Goal: Task Accomplishment & Management: Manage account settings

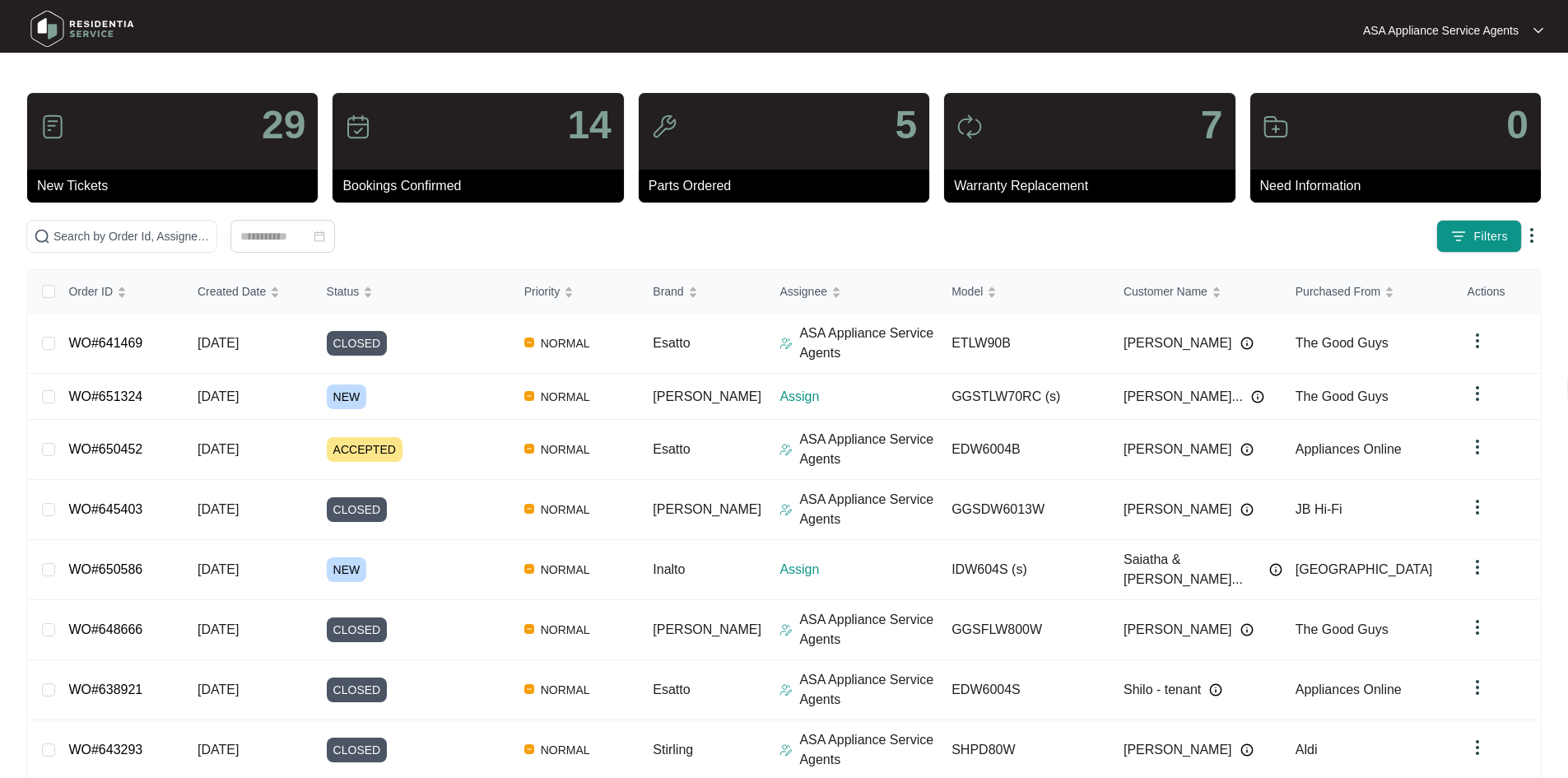
click at [213, 6] on div at bounding box center [208, 29] width 382 height 52
click at [227, 219] on div "29 New Tickets 14 Bookings Confirmed 5 Parts Ordered 7 Warranty Replacement 0 N…" at bounding box center [784, 523] width 1515 height 861
click at [217, 221] on span at bounding box center [122, 237] width 191 height 33
paste input "650586"
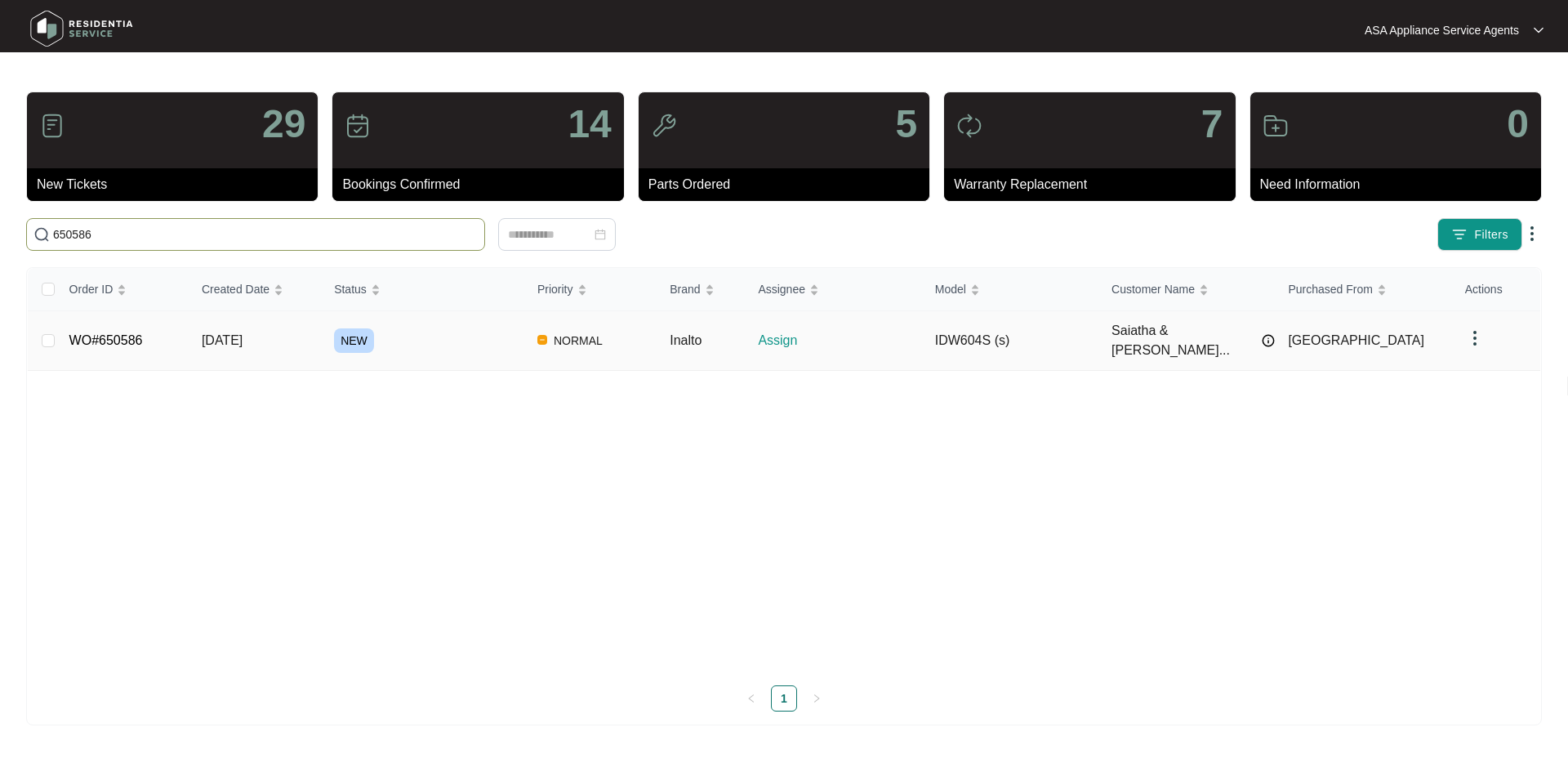
type input "650586"
click at [393, 328] on div "NEW" at bounding box center [429, 340] width 190 height 24
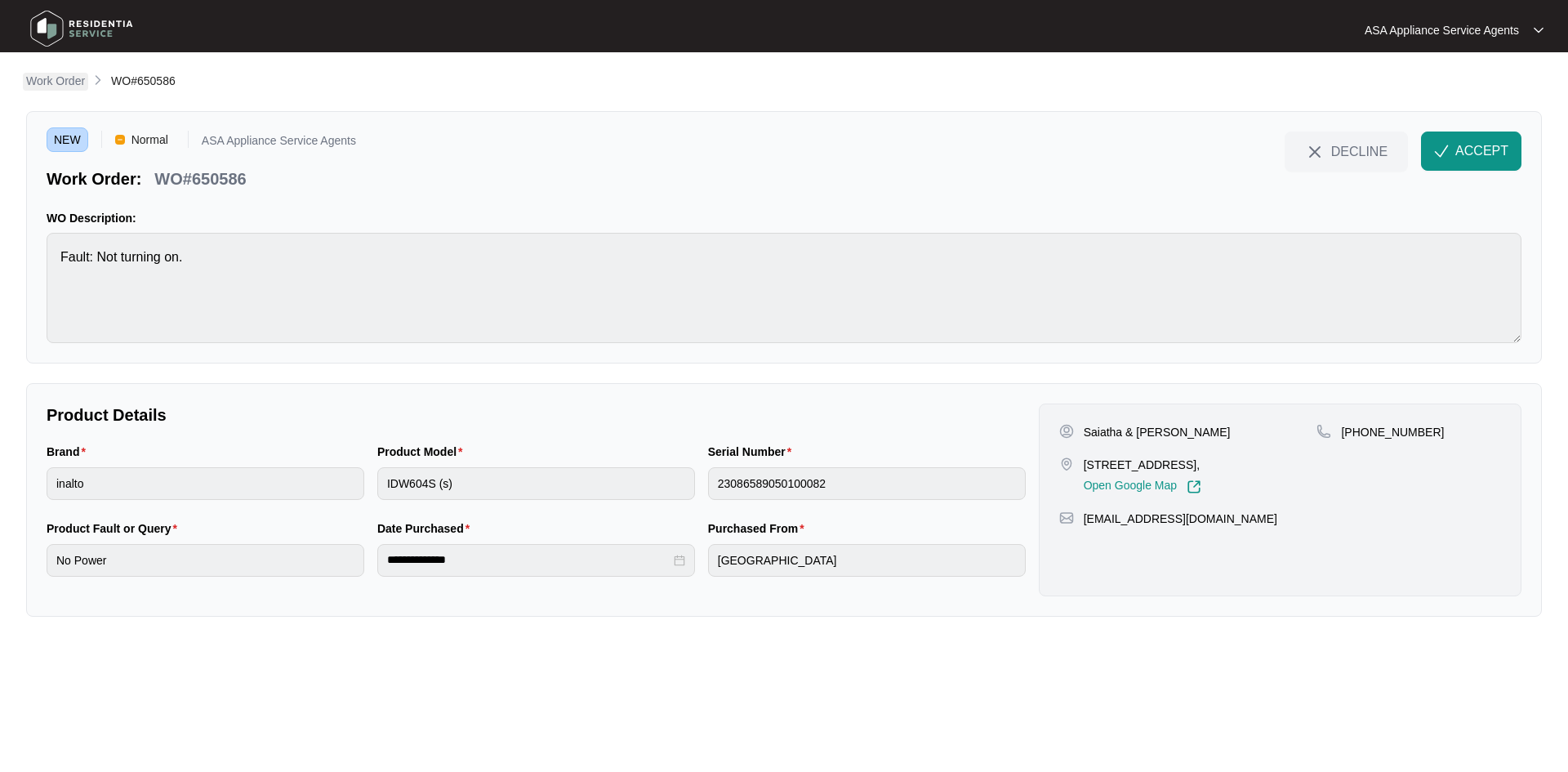
click at [63, 90] on link "Work Order" at bounding box center [55, 82] width 65 height 18
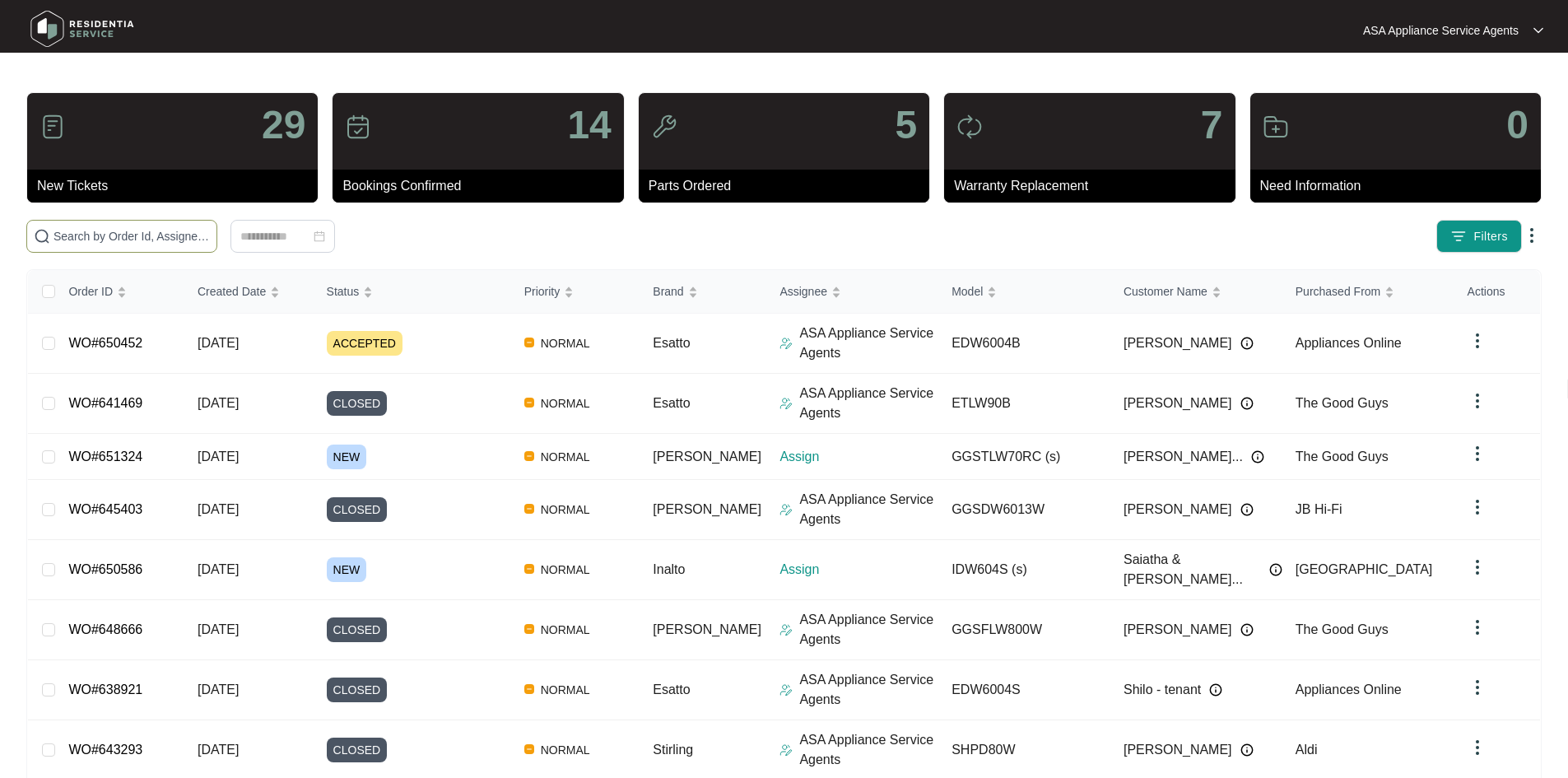
click at [197, 231] on input "text" at bounding box center [131, 236] width 156 height 18
paste input "647815"
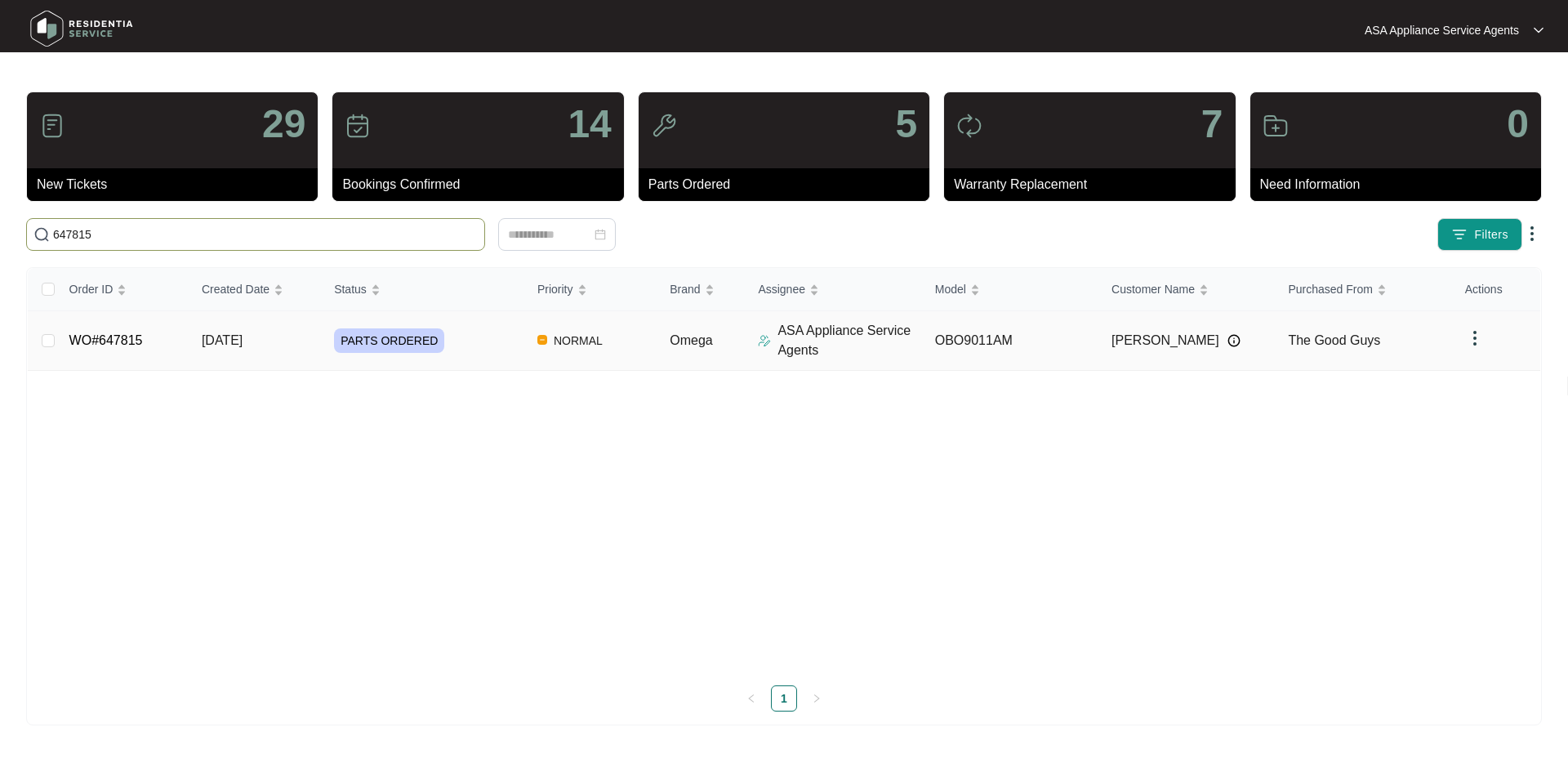
type input "647815"
click at [292, 340] on td "[DATE]" at bounding box center [255, 340] width 133 height 59
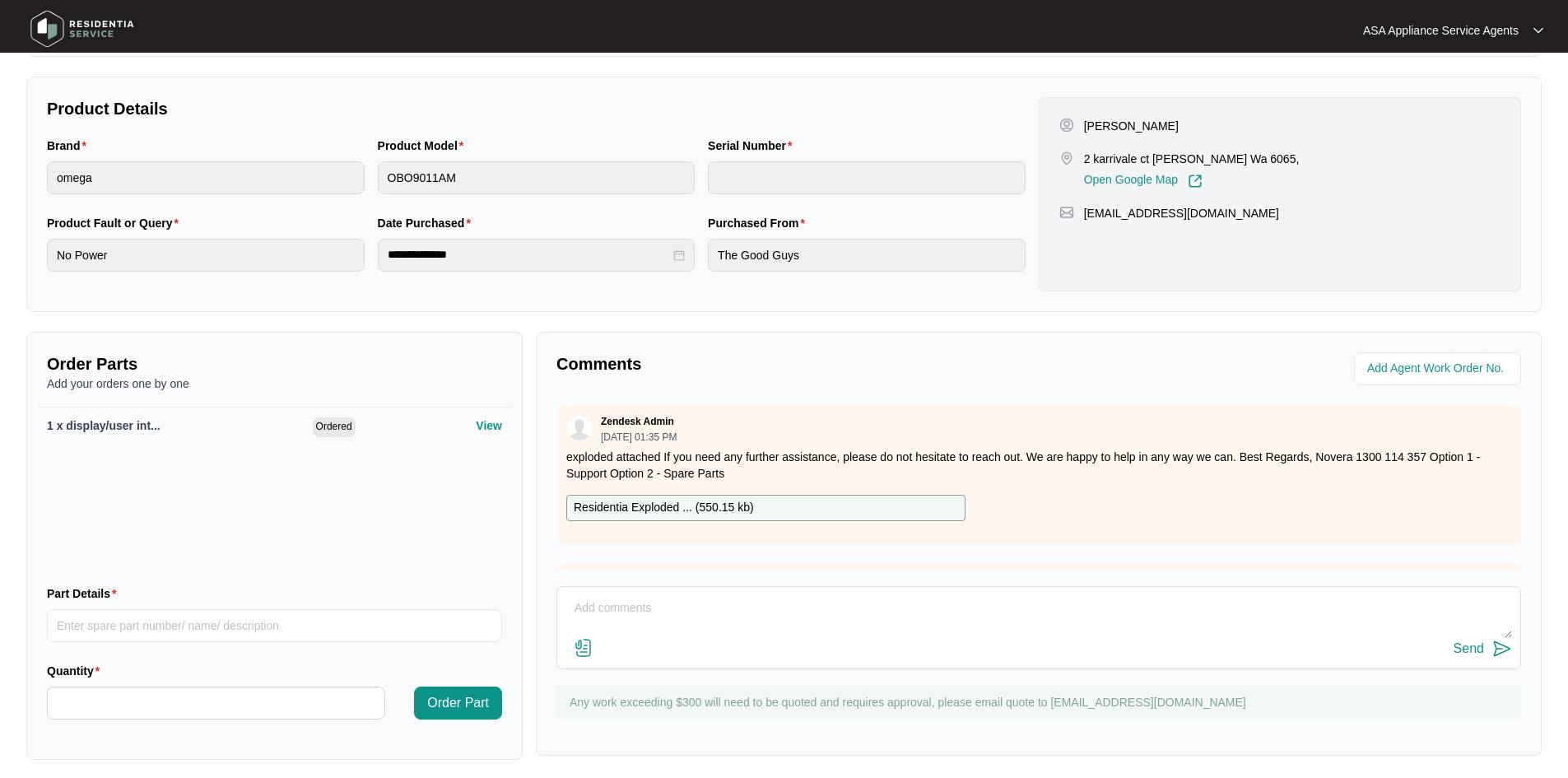
scroll to position [317, 0]
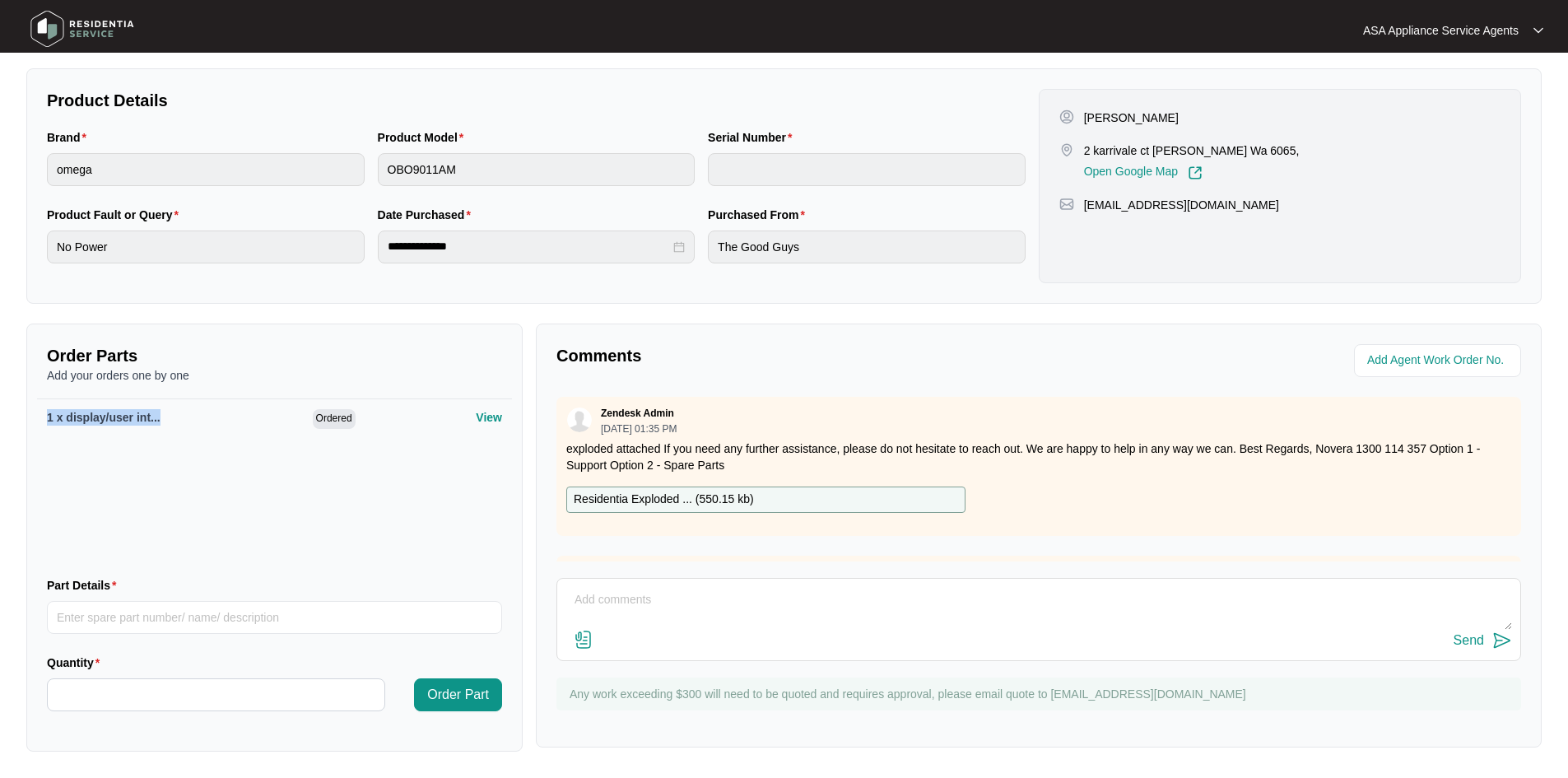
drag, startPoint x: 43, startPoint y: 417, endPoint x: 206, endPoint y: 420, distance: 163.0
click at [206, 420] on div "1 x display/user int... Ordered View" at bounding box center [274, 480] width 475 height 165
click at [185, 415] on p "1 x display/user int..." at bounding box center [180, 417] width 266 height 17
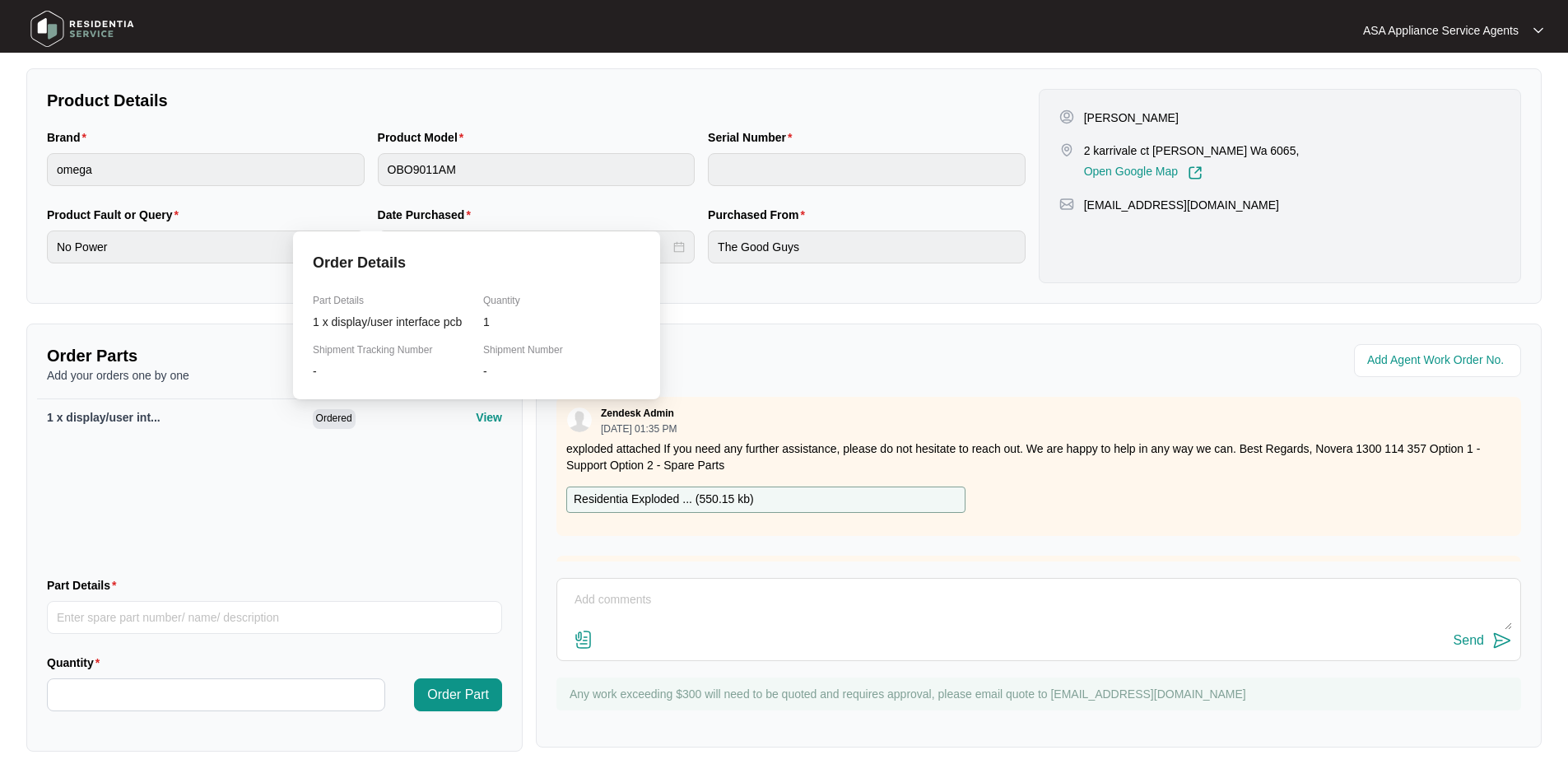
click at [476, 415] on p "View" at bounding box center [488, 417] width 27 height 17
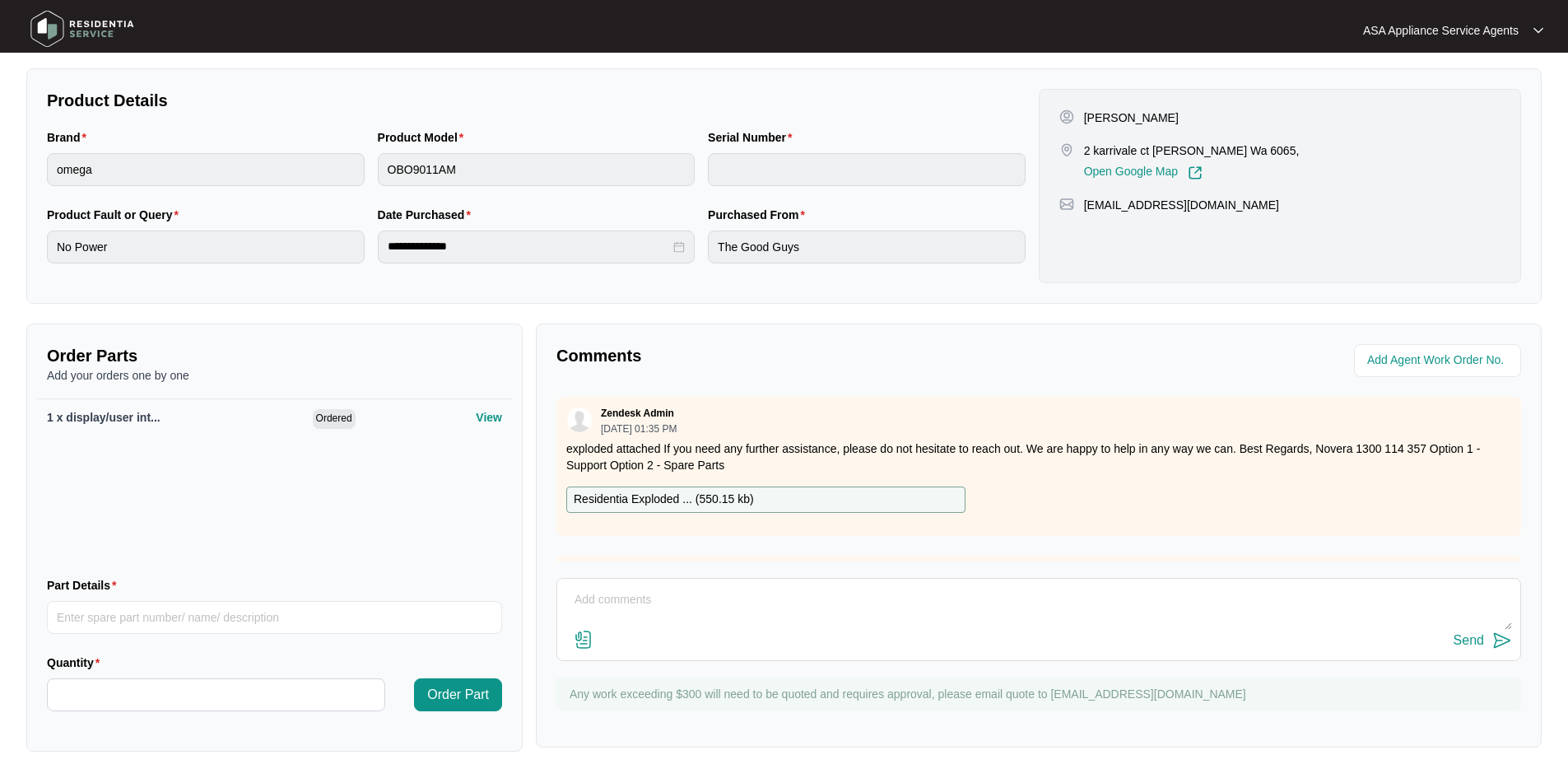
click at [239, 469] on div "1 x display/user int... Ordered View" at bounding box center [274, 480] width 475 height 165
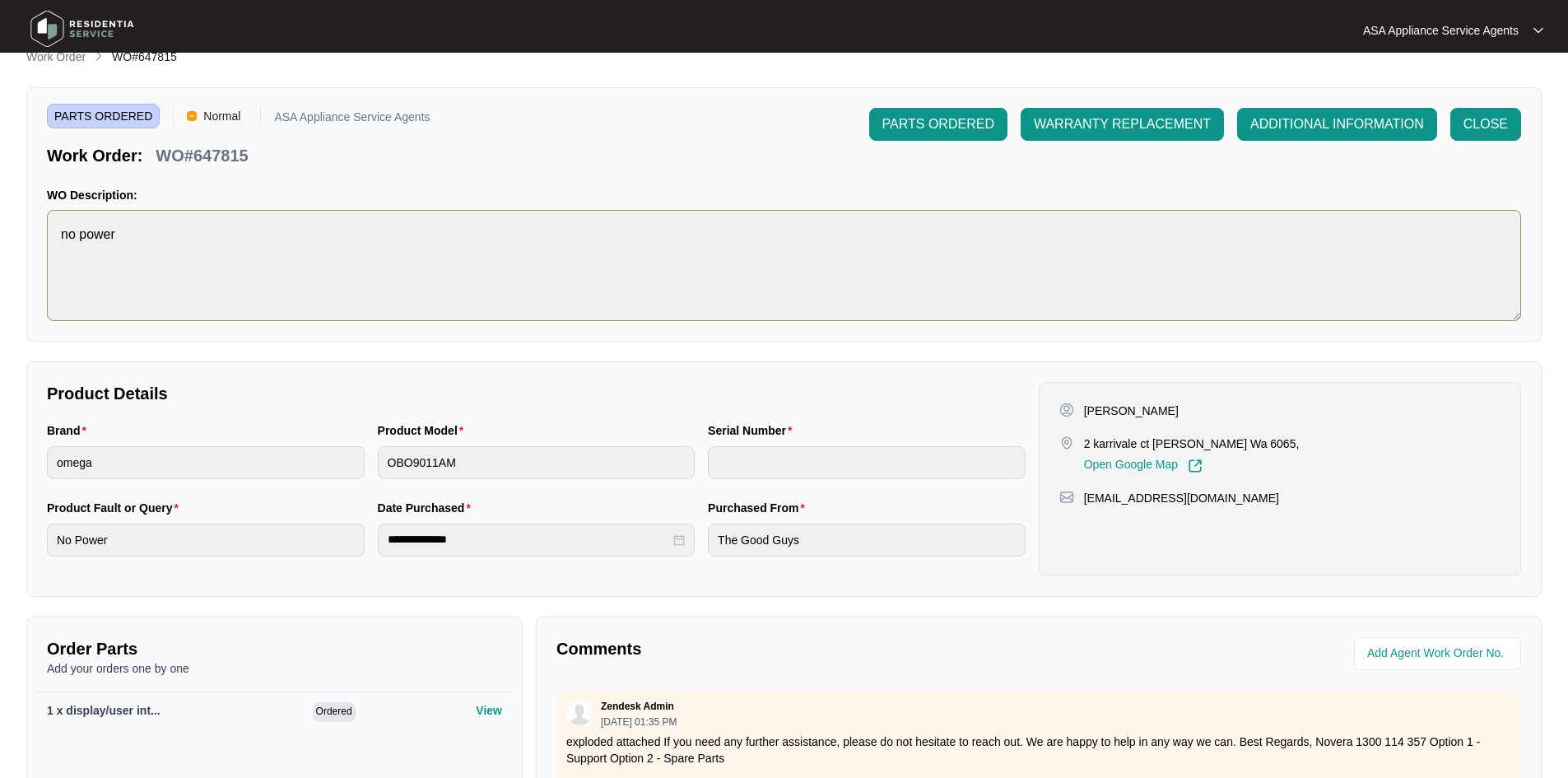
scroll to position [0, 0]
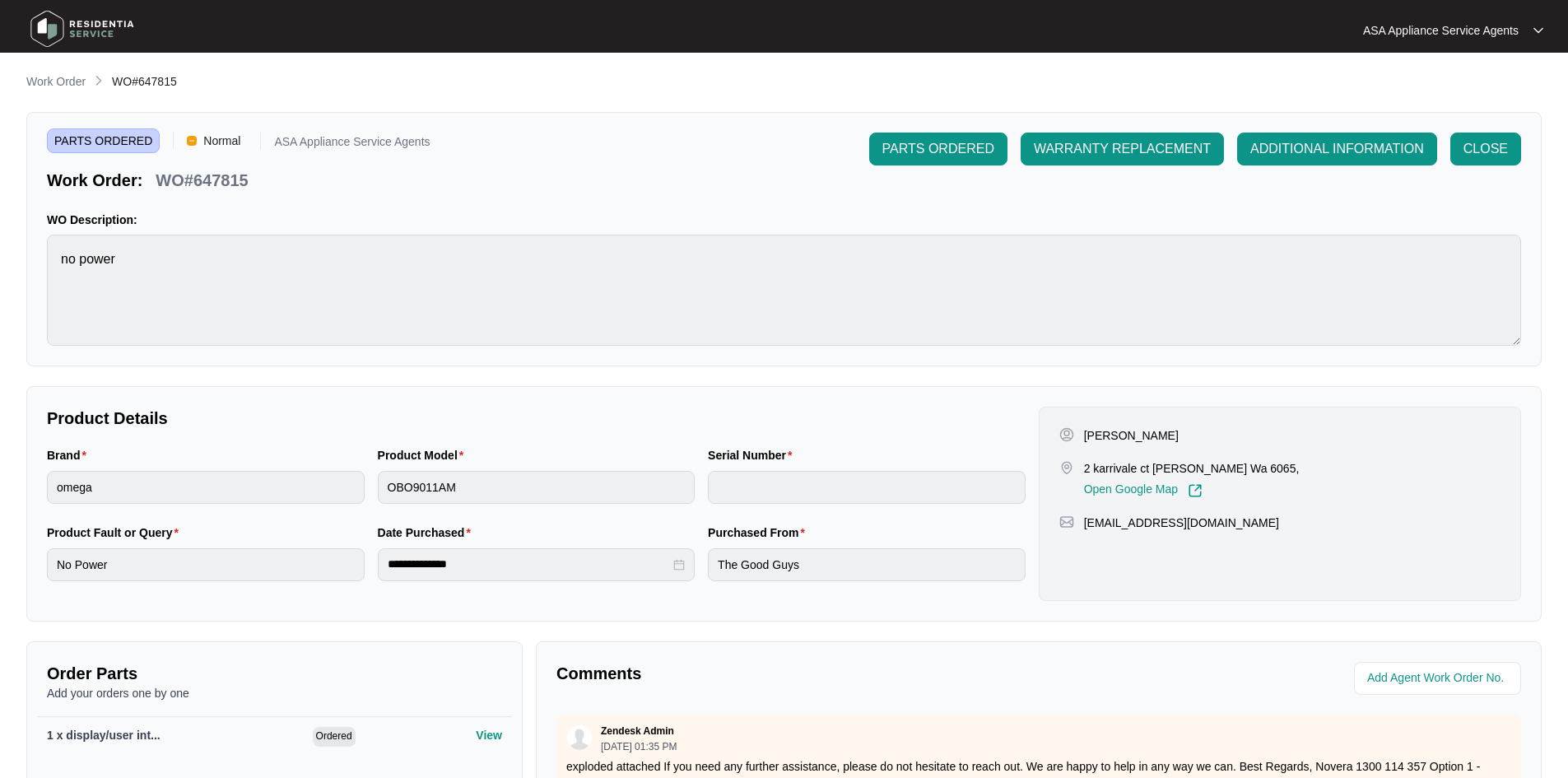
click at [53, 105] on div "**********" at bounding box center [784, 571] width 1515 height 996
click at [46, 76] on p "Work Order" at bounding box center [56, 82] width 59 height 17
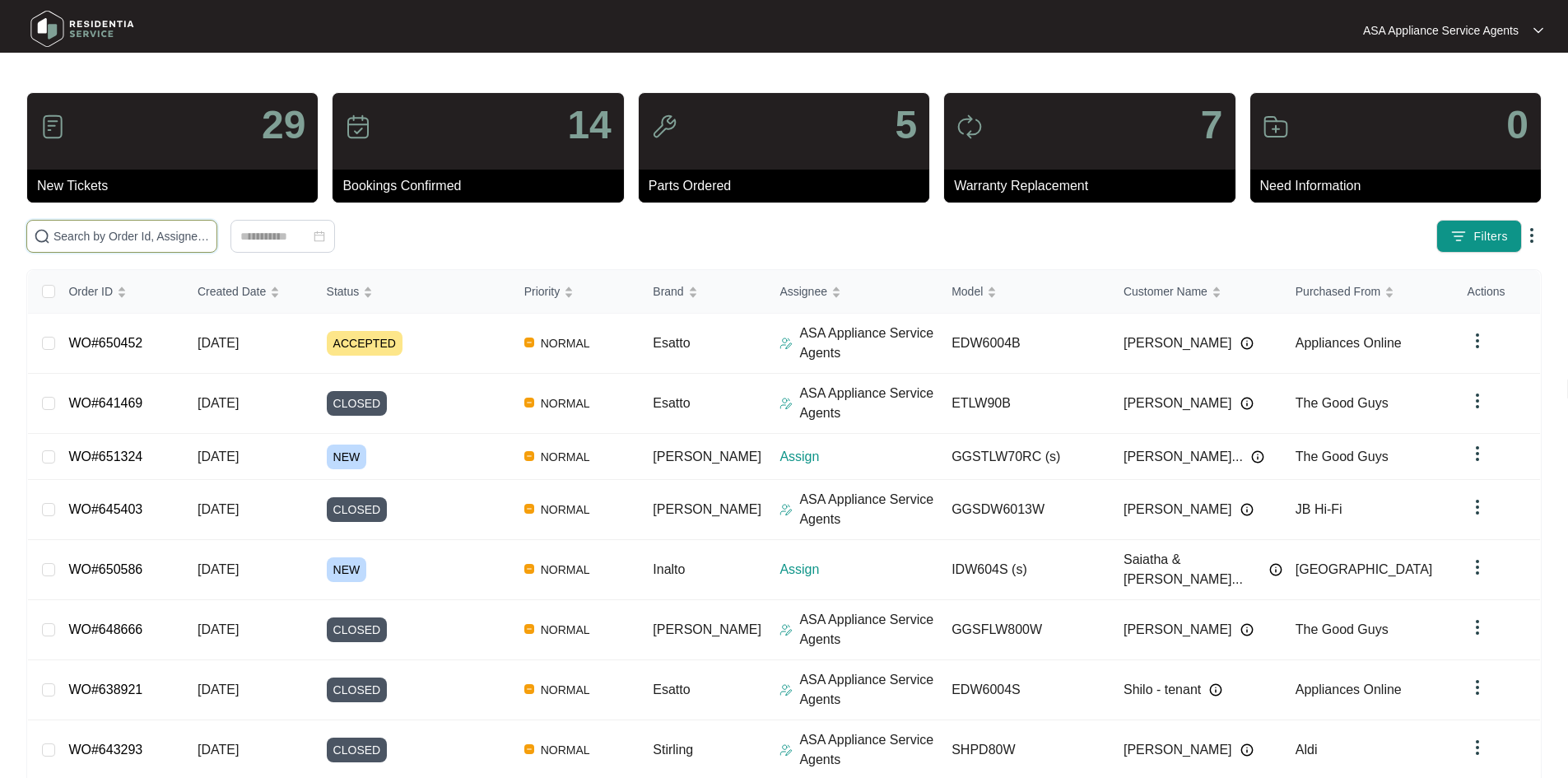
click at [210, 227] on input "text" at bounding box center [131, 236] width 156 height 18
paste input "650612"
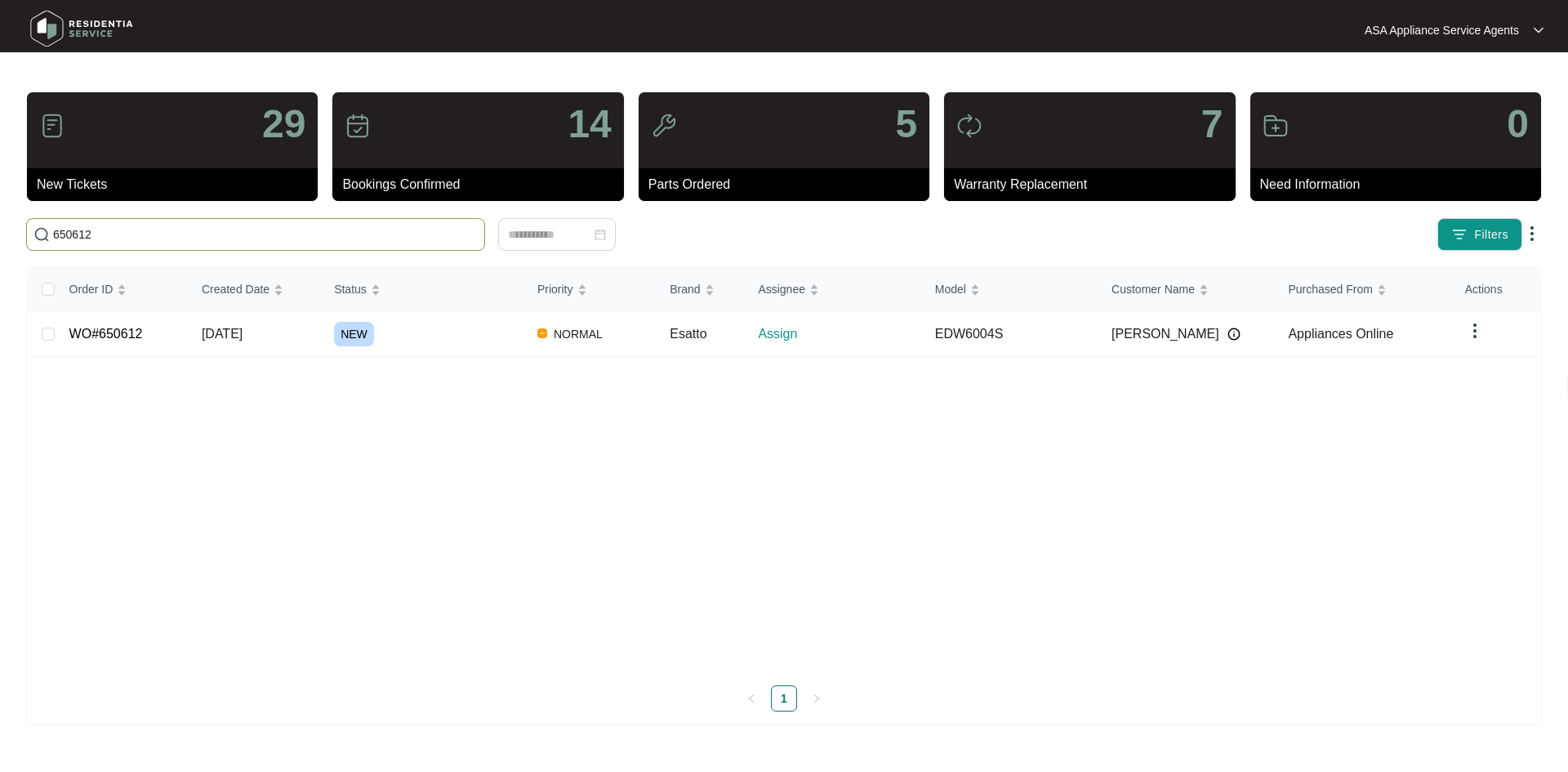
type input "650612"
click at [387, 328] on div "NEW" at bounding box center [429, 333] width 190 height 24
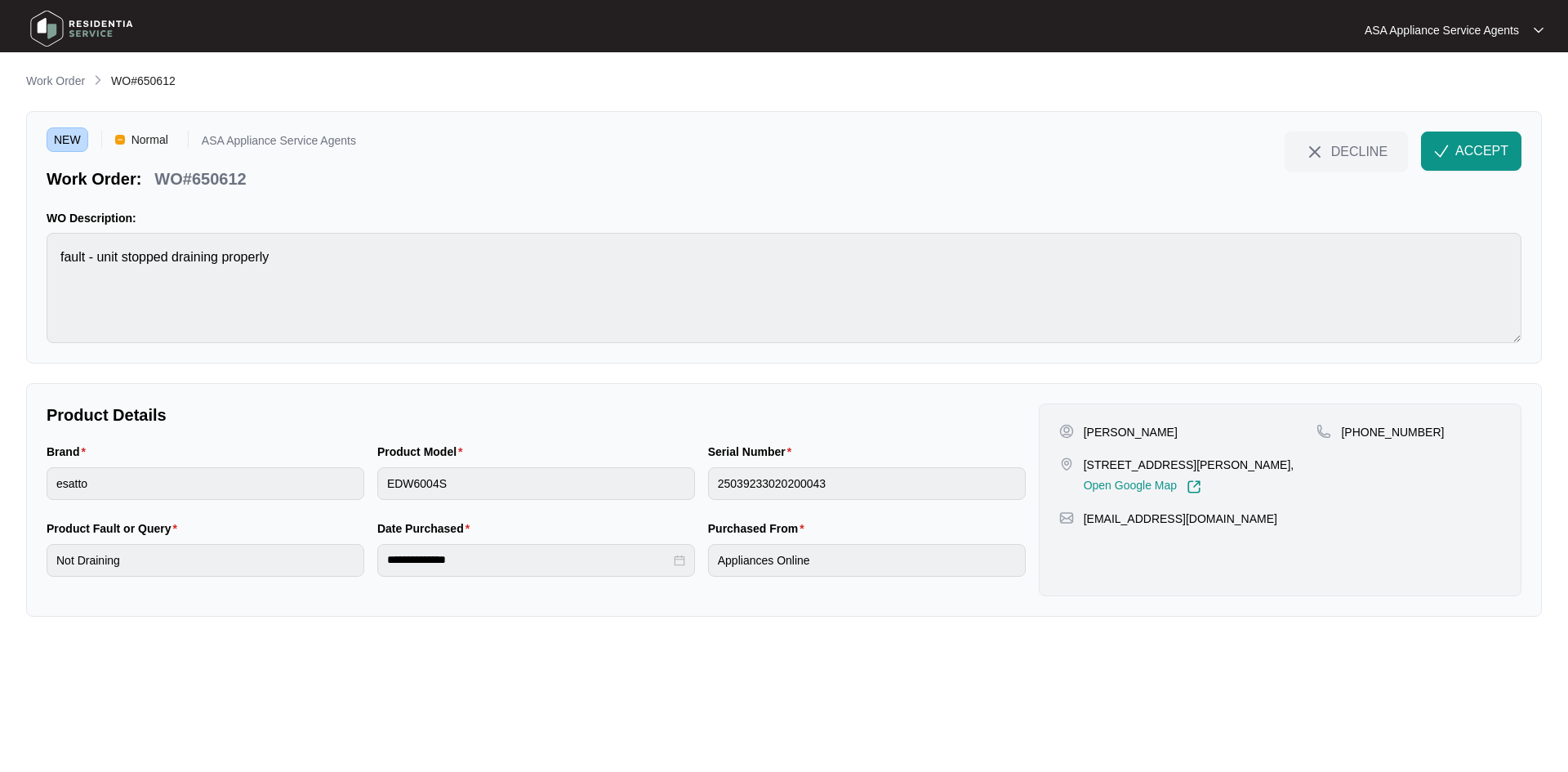
click at [1130, 435] on p "[PERSON_NAME]" at bounding box center [1130, 432] width 94 height 17
copy p "Sings"
click at [1104, 433] on p "[PERSON_NAME]" at bounding box center [1130, 432] width 94 height 17
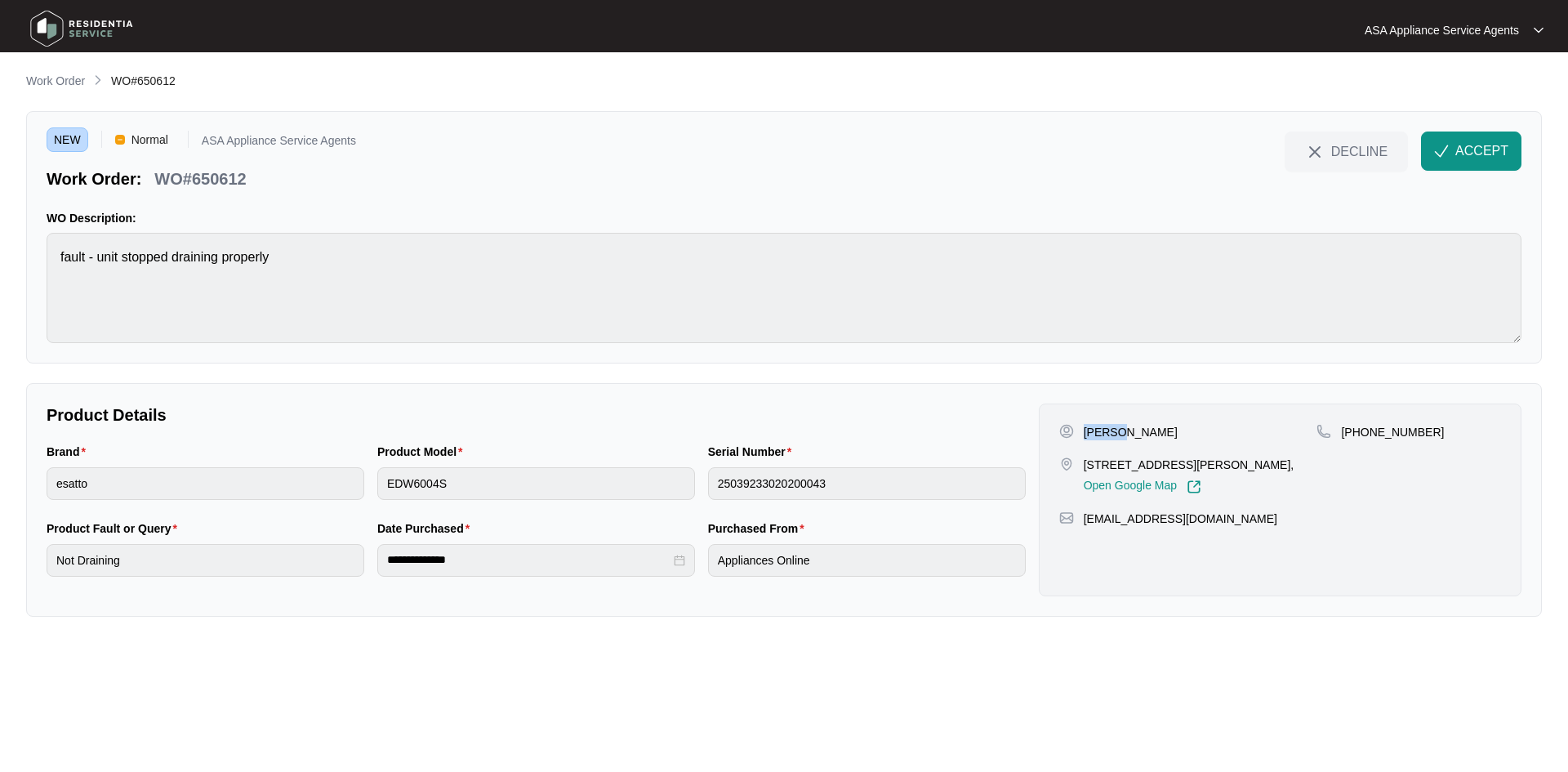
copy p "[PERSON_NAME]"
drag, startPoint x: 1173, startPoint y: 466, endPoint x: 1078, endPoint y: 464, distance: 95.0
click at [1078, 464] on div "[STREET_ADDRESS][PERSON_NAME], Open Google Map" at bounding box center [1188, 475] width 258 height 38
copy div "[STREET_ADDRESS]"
click at [1190, 457] on p "[STREET_ADDRESS][PERSON_NAME]," at bounding box center [1189, 464] width 211 height 17
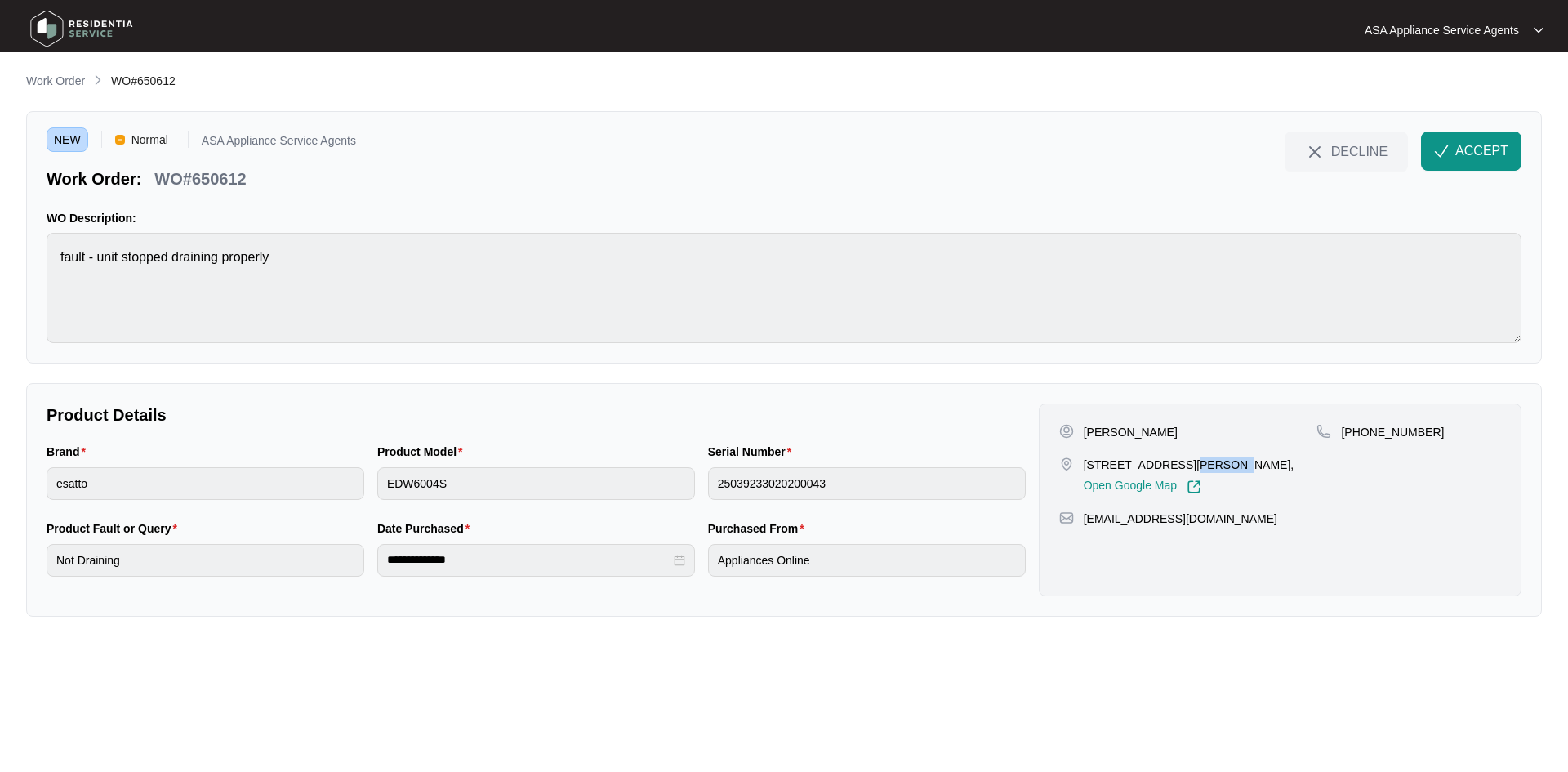
click at [1190, 457] on p "[STREET_ADDRESS][PERSON_NAME]," at bounding box center [1189, 464] width 211 height 17
copy p "[PERSON_NAME]"
drag, startPoint x: 1361, startPoint y: 430, endPoint x: 1461, endPoint y: 431, distance: 100.0
click at [1461, 431] on div "[PHONE_NUMBER]" at bounding box center [1408, 432] width 184 height 17
copy p "401957248"
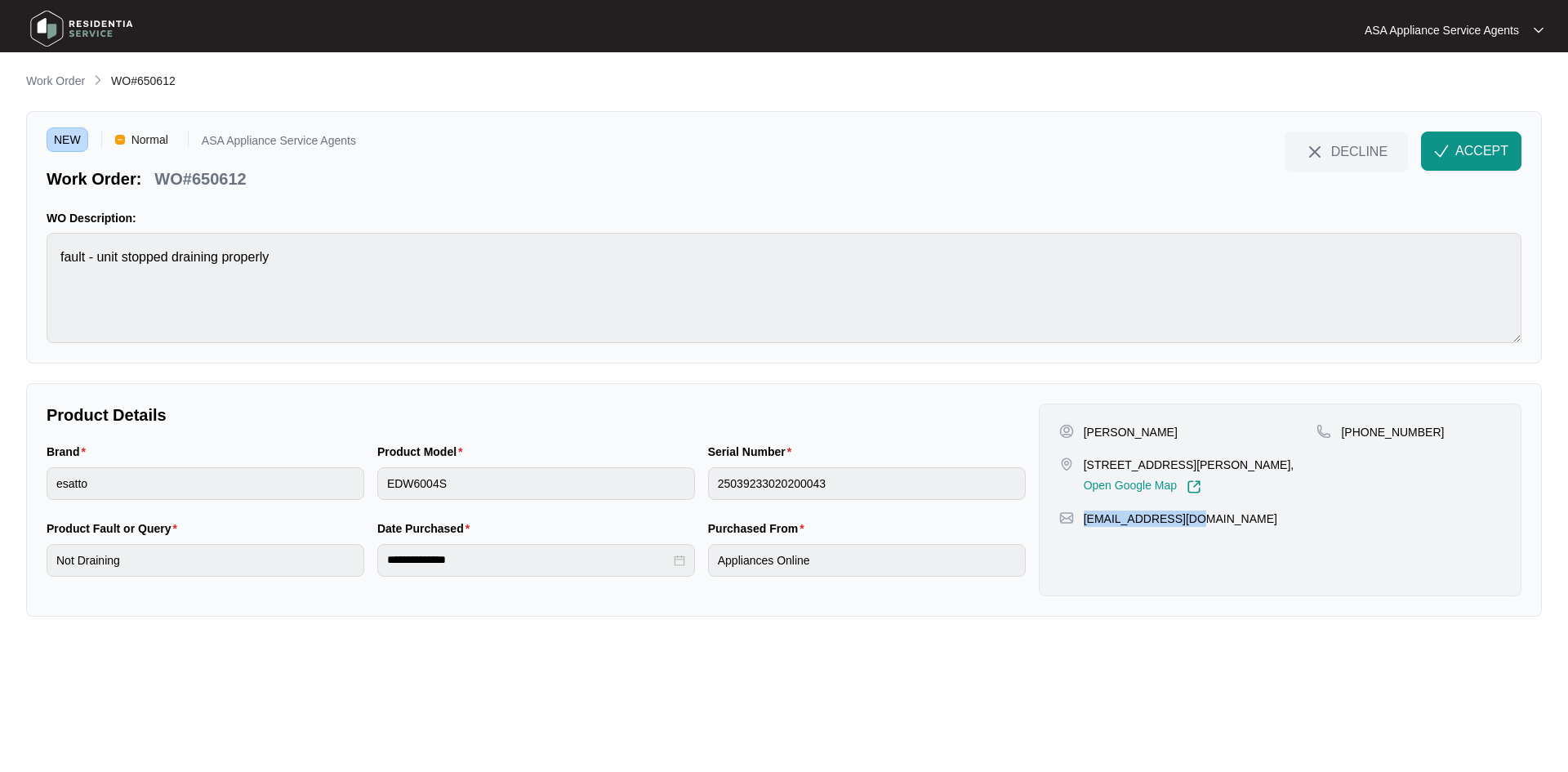
drag, startPoint x: 1225, startPoint y: 522, endPoint x: 1084, endPoint y: 522, distance: 141.0
click at [1084, 522] on div "[EMAIL_ADDRESS][DOMAIN_NAME]" at bounding box center [1279, 518] width 442 height 17
copy p "[EMAIL_ADDRESS][DOMAIN_NAME]"
click at [700, 487] on div "Brand esatto Product Model EDW6004S Serial Number 25039233020200043" at bounding box center [536, 481] width 993 height 77
drag, startPoint x: 250, startPoint y: 182, endPoint x: 162, endPoint y: 174, distance: 88.4
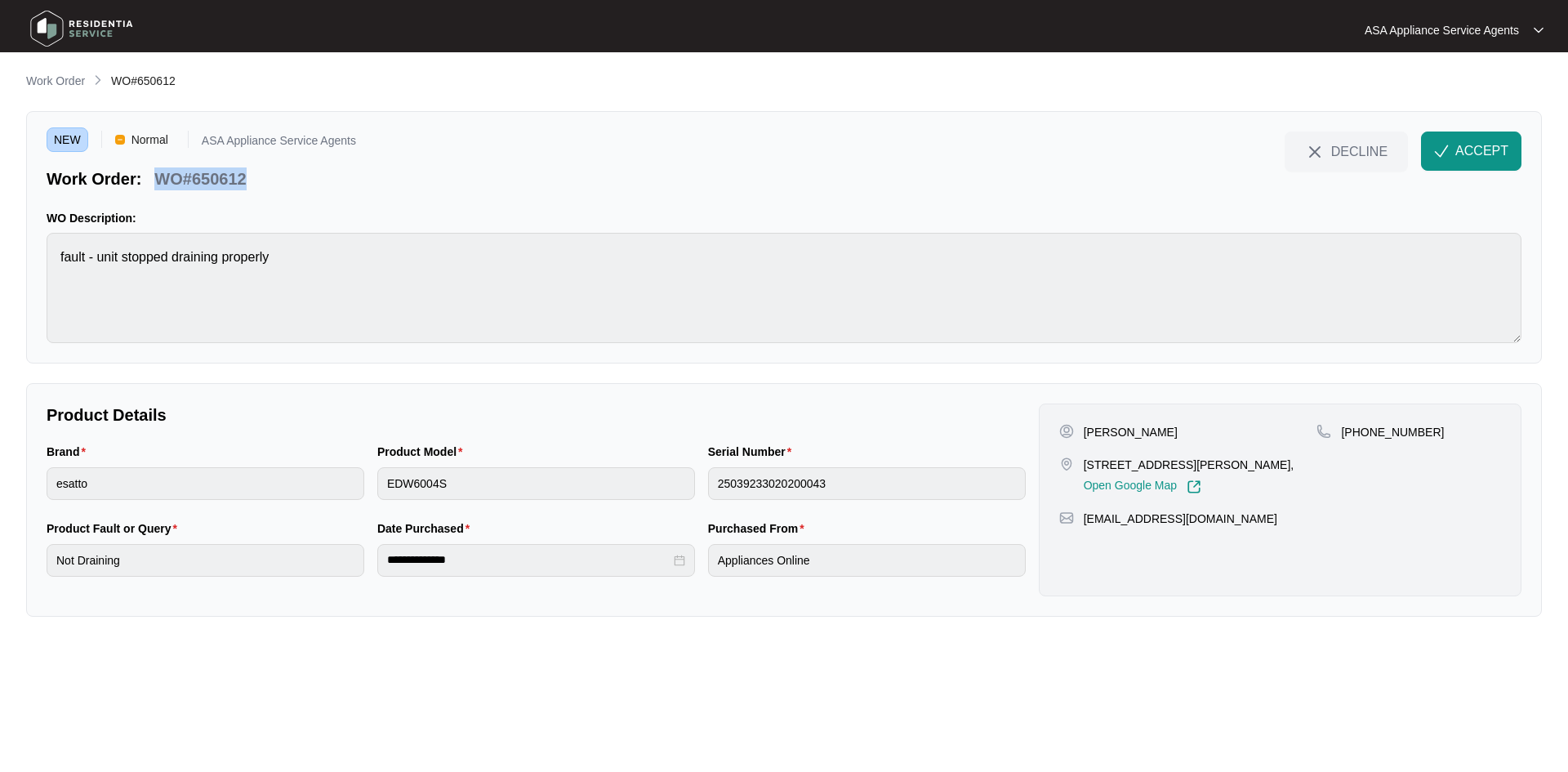
click at [162, 174] on div "WO#650612" at bounding box center [200, 175] width 104 height 28
copy p "WO#650612"
click at [1480, 131] on div "NEW Normal ASA Appliance Service Agents Work Order: WO#650612 DECLINE ACCEPT WO…" at bounding box center [784, 237] width 1516 height 252
click at [1478, 145] on span "ACCEPT" at bounding box center [1482, 151] width 53 height 19
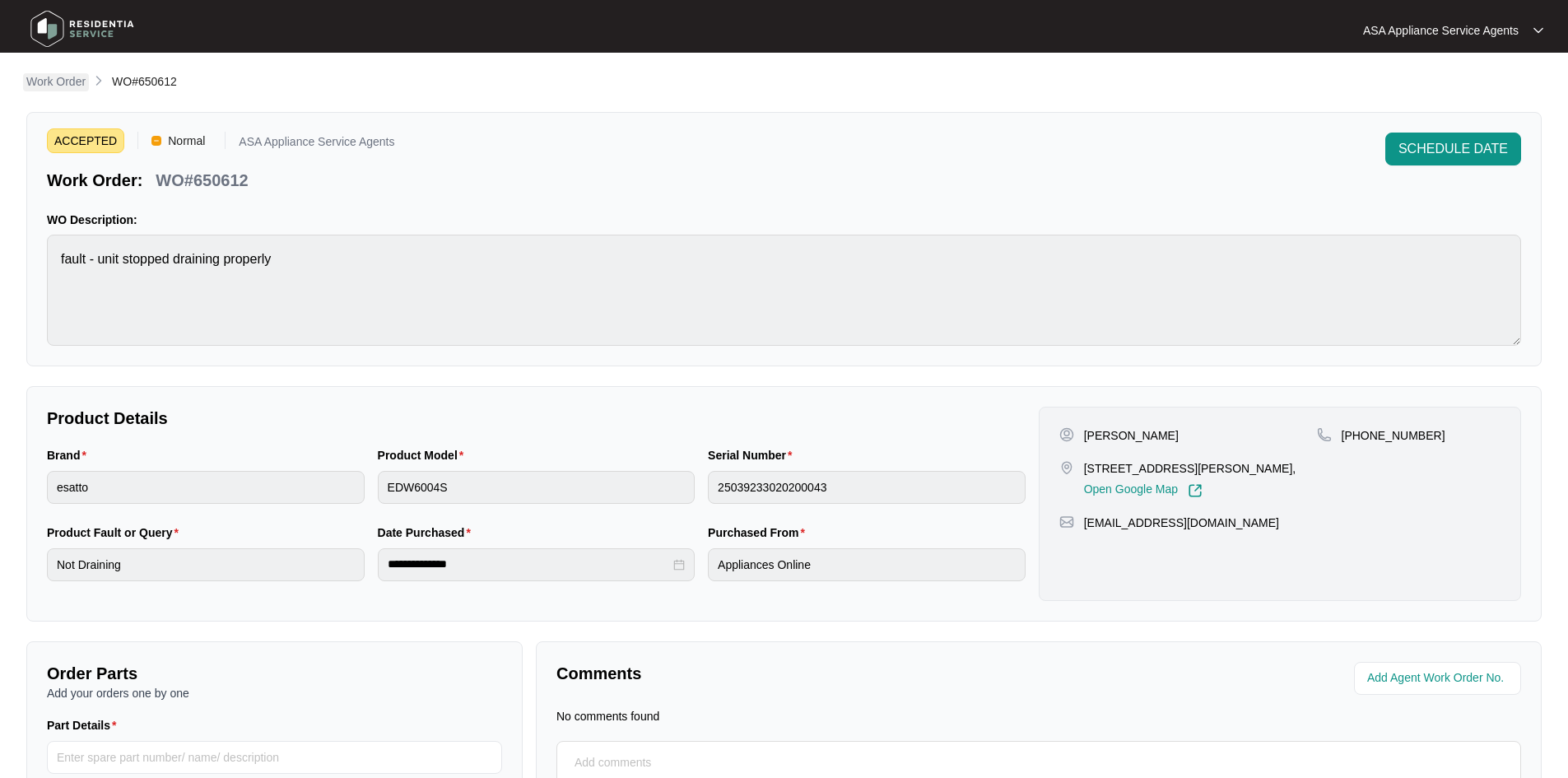
click at [59, 78] on p "Work Order" at bounding box center [56, 82] width 59 height 17
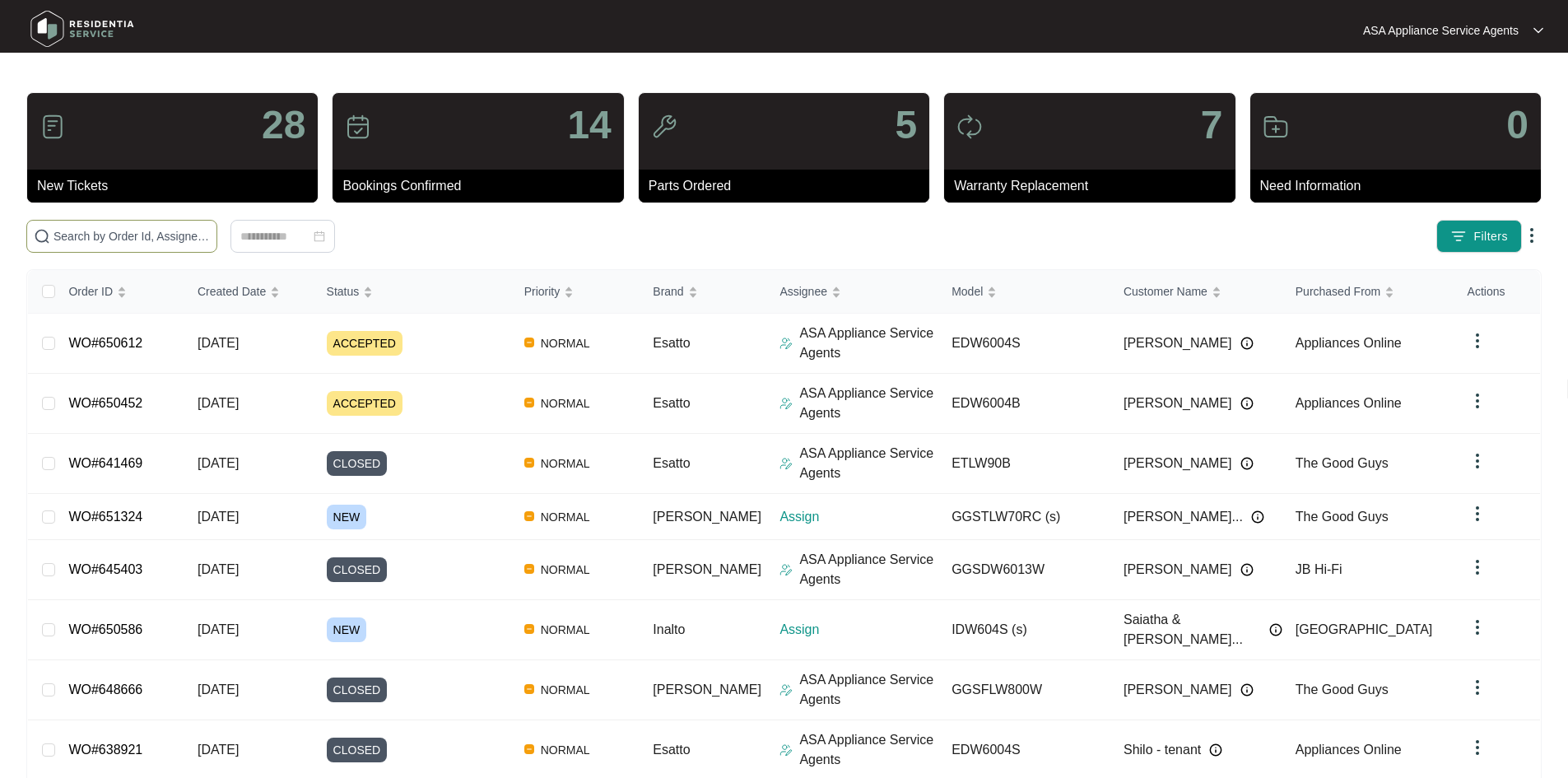
click at [172, 231] on input "text" at bounding box center [131, 236] width 156 height 18
paste input "650640"
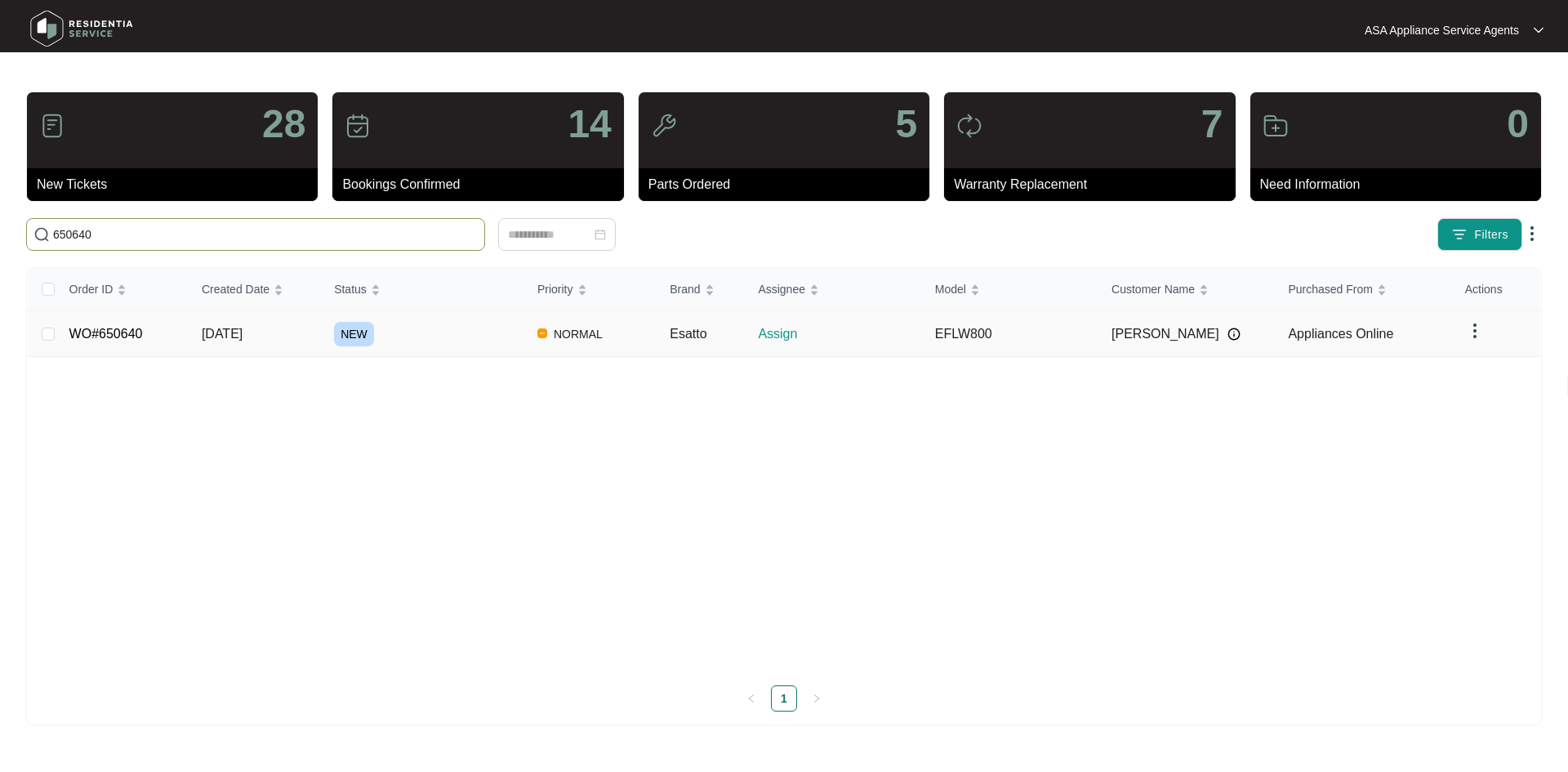
type input "650640"
click at [269, 343] on td "[DATE]" at bounding box center [255, 333] width 133 height 46
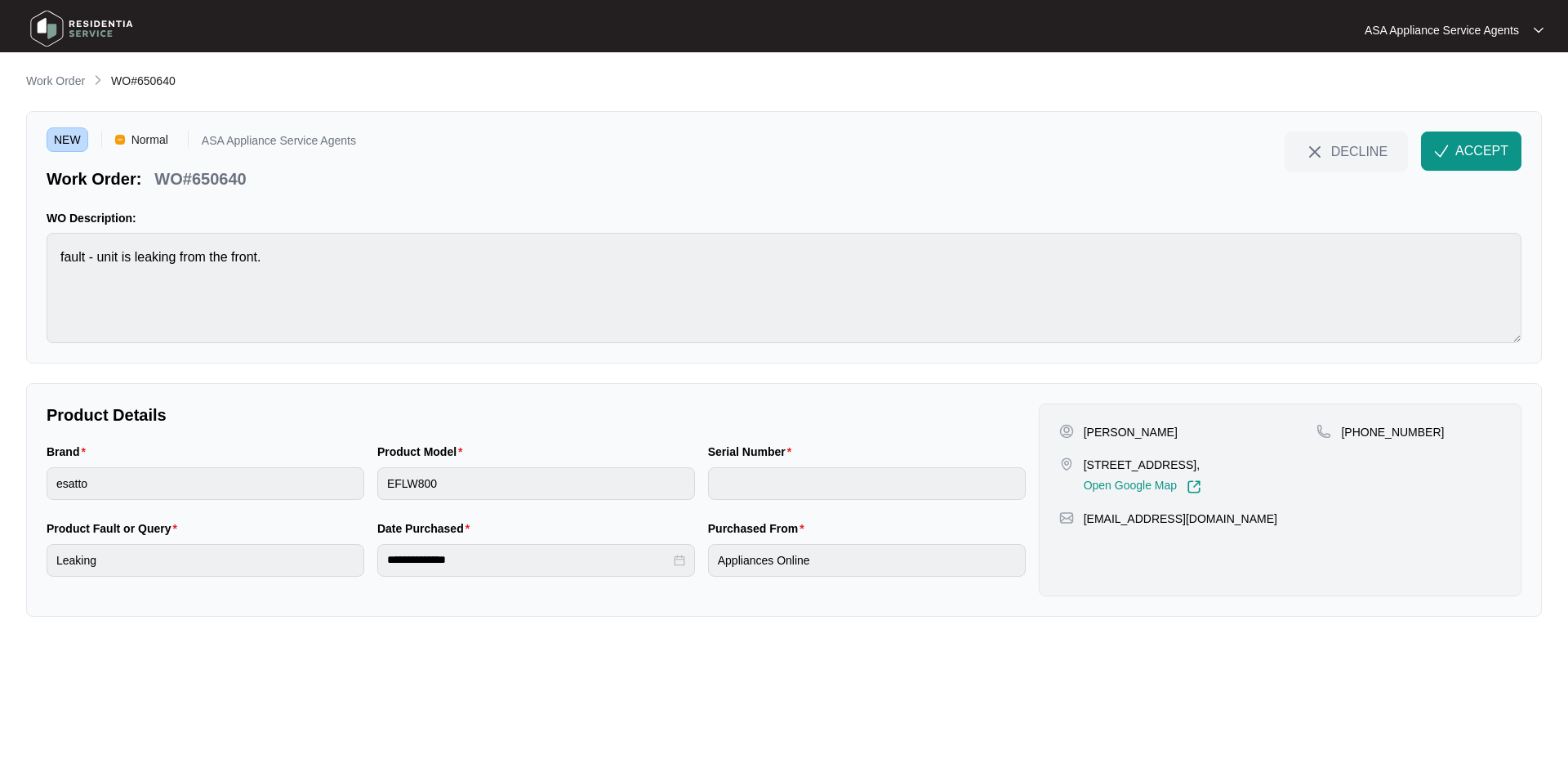
click at [1159, 425] on p "[PERSON_NAME]" at bounding box center [1130, 432] width 94 height 17
copy p "Maksuti"
click at [1114, 434] on p "[PERSON_NAME]" at bounding box center [1130, 432] width 94 height 17
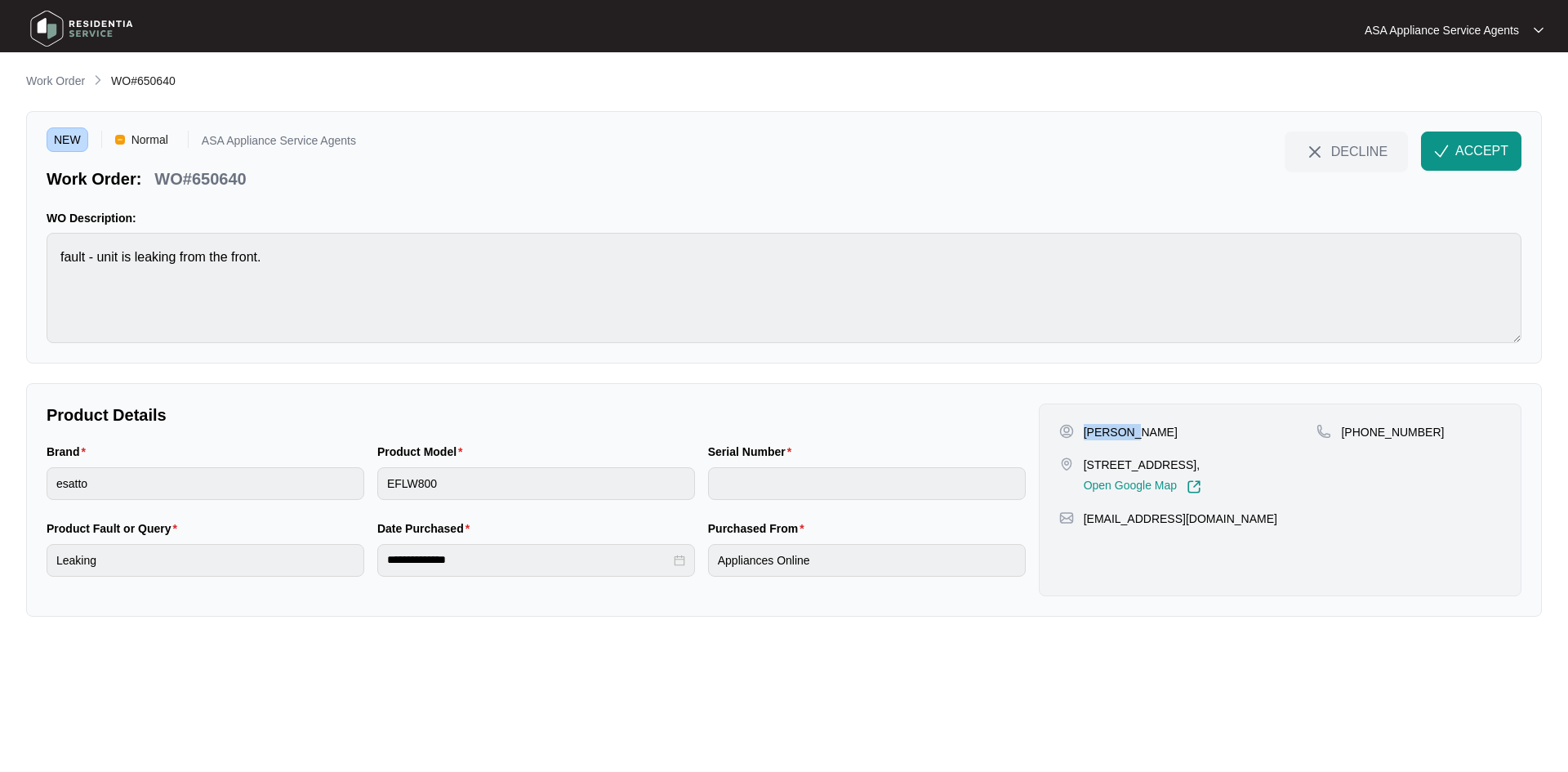
copy p "Remzije"
click at [1142, 433] on p "[PERSON_NAME]" at bounding box center [1130, 432] width 94 height 17
copy p "Maksuti"
drag, startPoint x: 1085, startPoint y: 465, endPoint x: 1177, endPoint y: 462, distance: 92.0
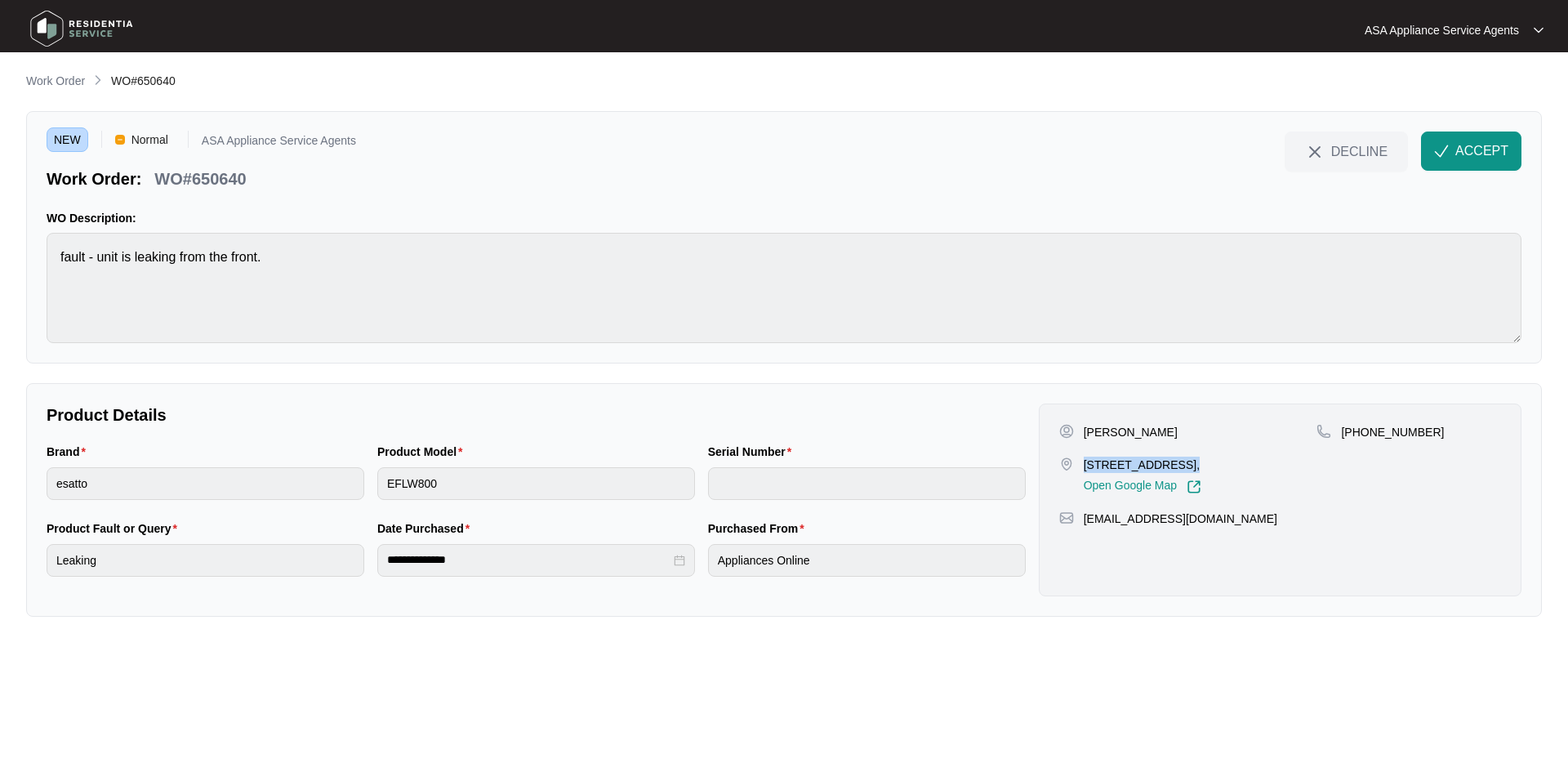
click at [1177, 462] on p "[STREET_ADDRESS]," at bounding box center [1142, 464] width 118 height 17
drag, startPoint x: 1357, startPoint y: 435, endPoint x: 1507, endPoint y: 438, distance: 150.0
click at [1507, 438] on div "[PERSON_NAME] [STREET_ADDRESS], Open Google Map [PHONE_NUMBER] [EMAIL_ADDRESS][…" at bounding box center [1279, 500] width 483 height 193
click at [1421, 424] on div "[PHONE_NUMBER]" at bounding box center [1408, 432] width 184 height 17
drag, startPoint x: 1361, startPoint y: 434, endPoint x: 1446, endPoint y: 425, distance: 85.5
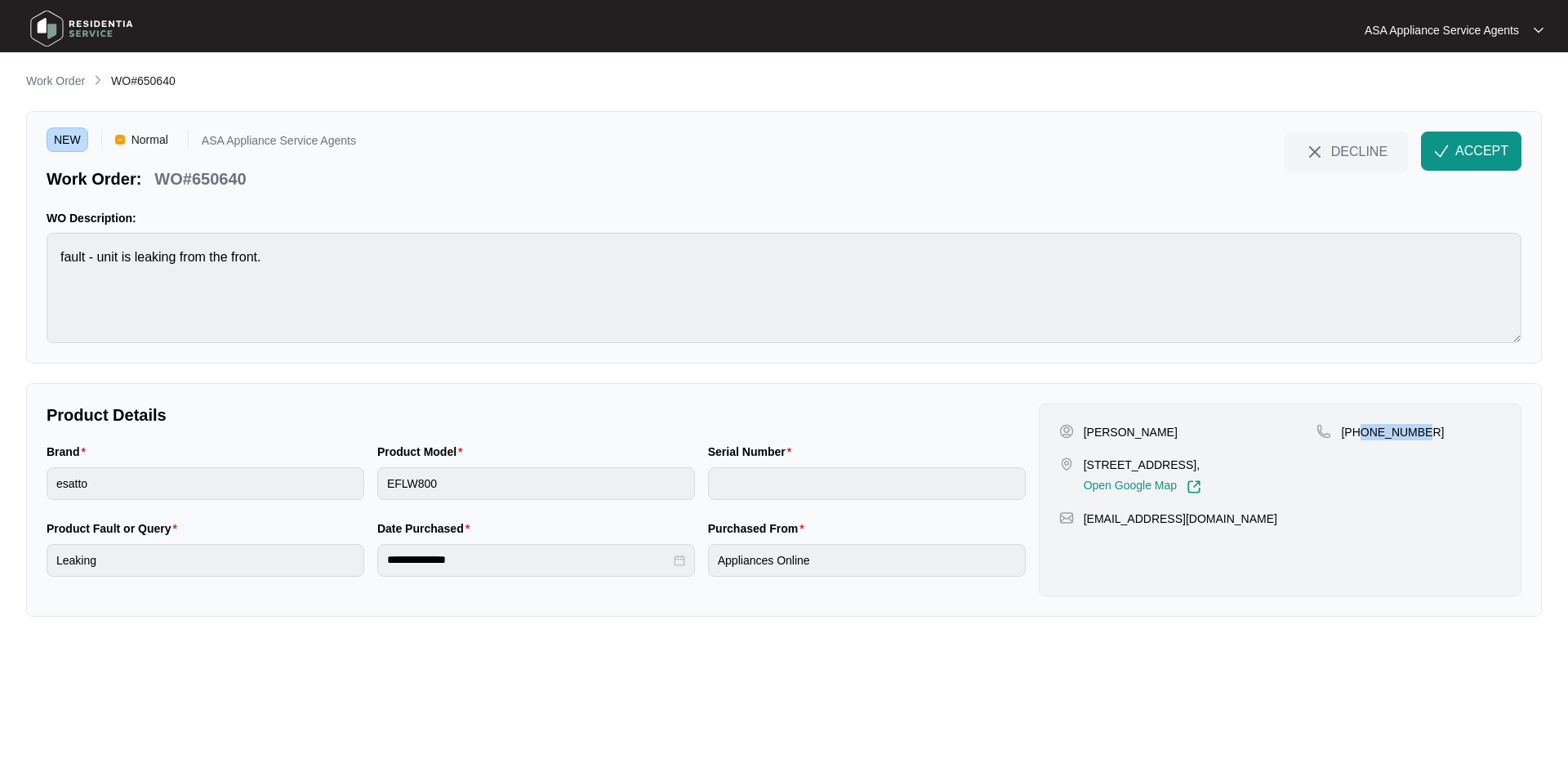
click at [1446, 425] on div "[PHONE_NUMBER]" at bounding box center [1408, 432] width 184 height 17
drag, startPoint x: 1244, startPoint y: 519, endPoint x: 1082, endPoint y: 516, distance: 162.0
click at [1082, 516] on div "[EMAIL_ADDRESS][DOMAIN_NAME]" at bounding box center [1279, 518] width 442 height 17
click at [332, 481] on div "Brand esatto Product Model EFLW800 Serial Number" at bounding box center [536, 481] width 993 height 77
drag, startPoint x: 268, startPoint y: 174, endPoint x: 152, endPoint y: 181, distance: 116.2
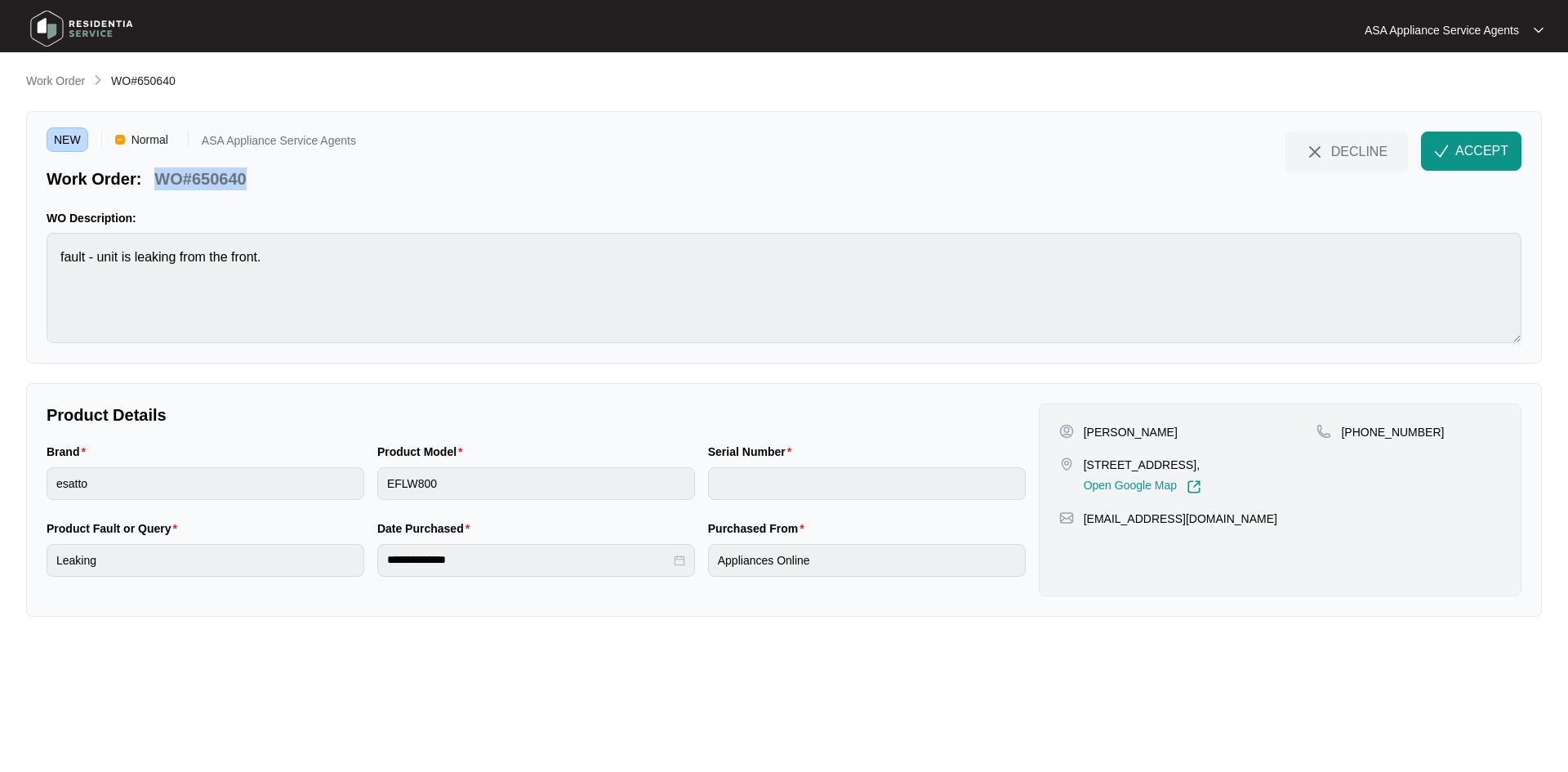
click at [152, 181] on div "Work Order: WO#650640" at bounding box center [201, 175] width 309 height 28
click at [1457, 148] on span "ACCEPT" at bounding box center [1482, 151] width 53 height 19
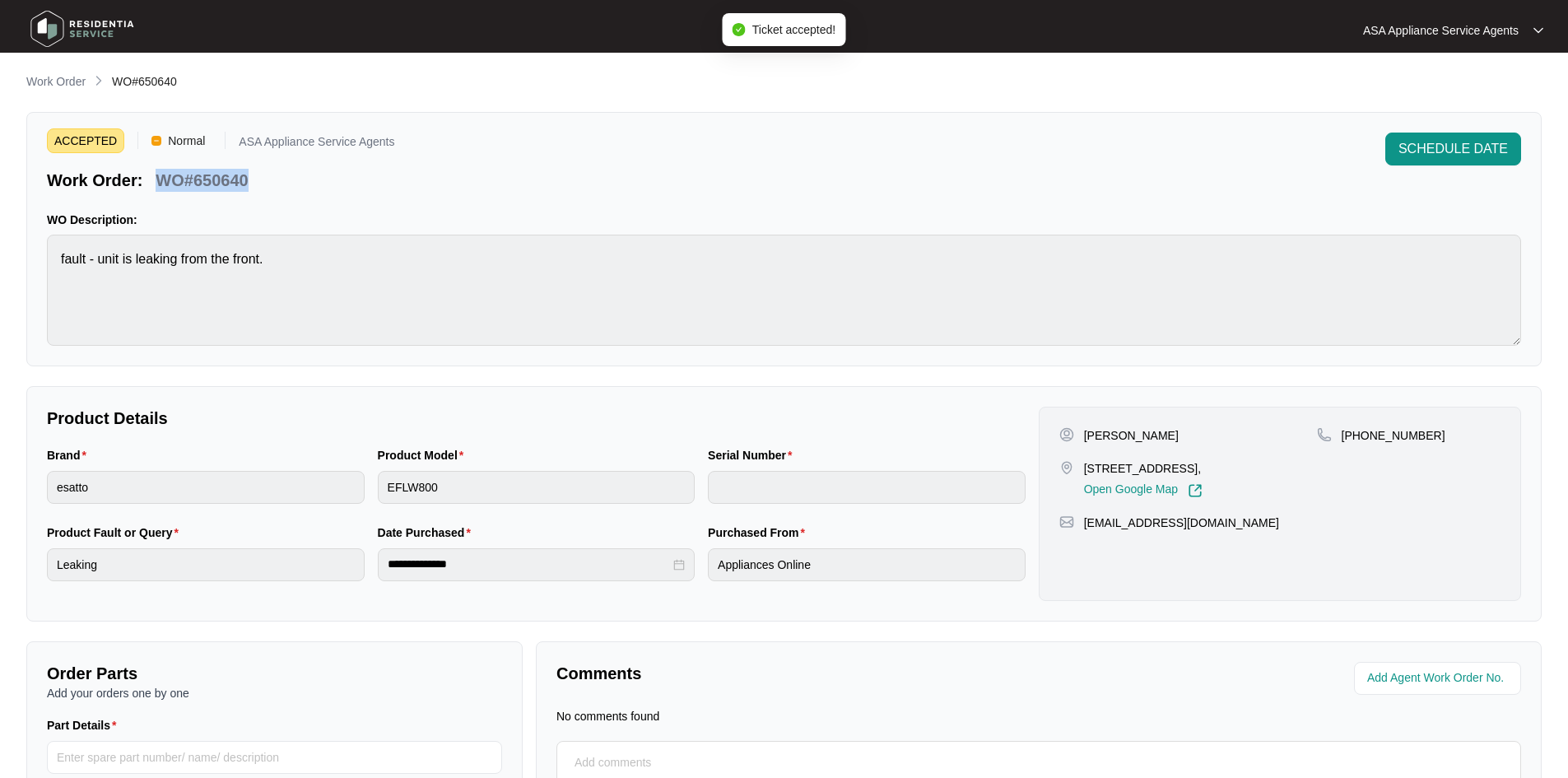
click at [64, 83] on p "Work Order" at bounding box center [56, 82] width 59 height 17
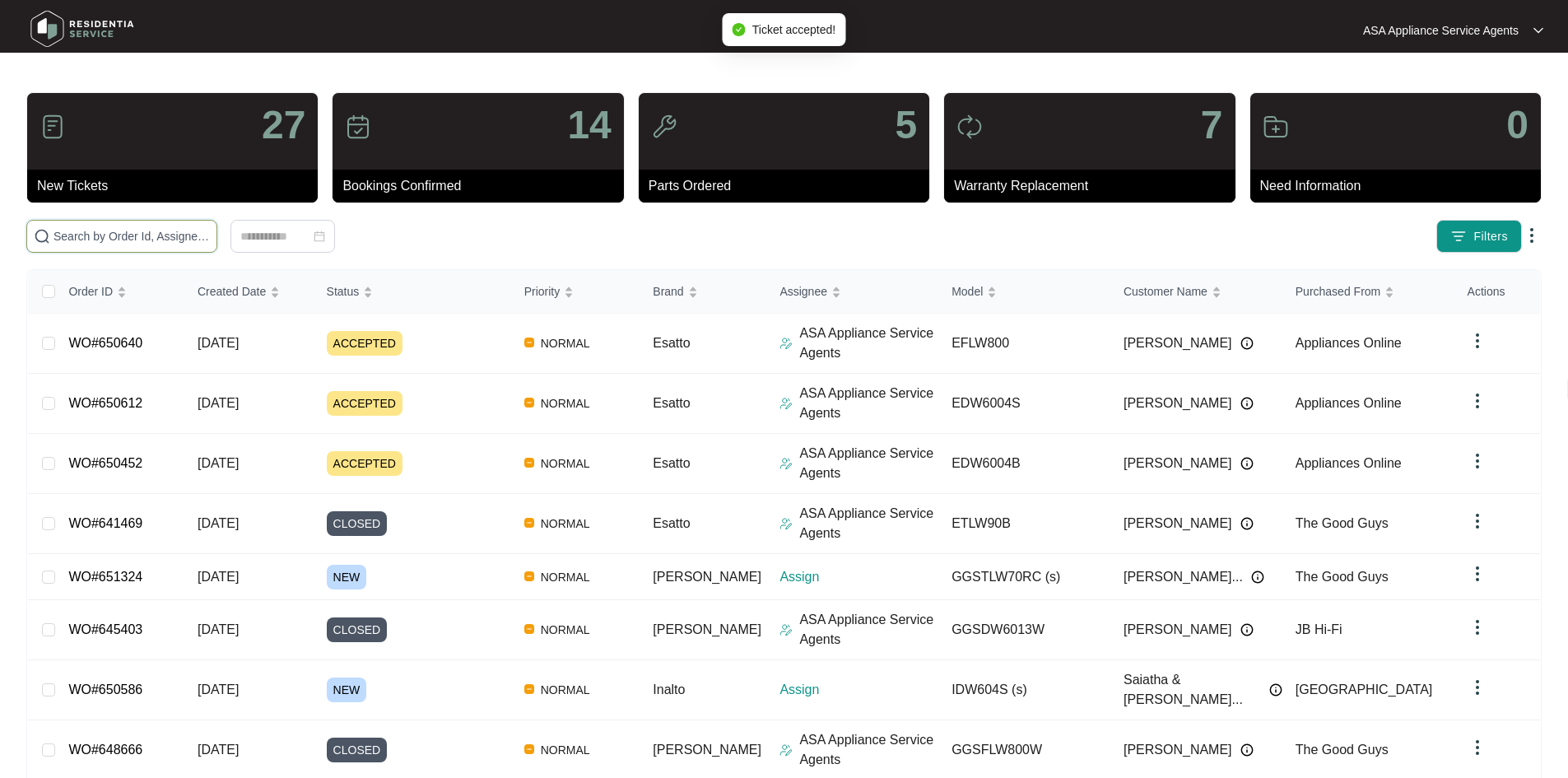
click at [210, 237] on input "text" at bounding box center [131, 236] width 156 height 18
paste input "650640"
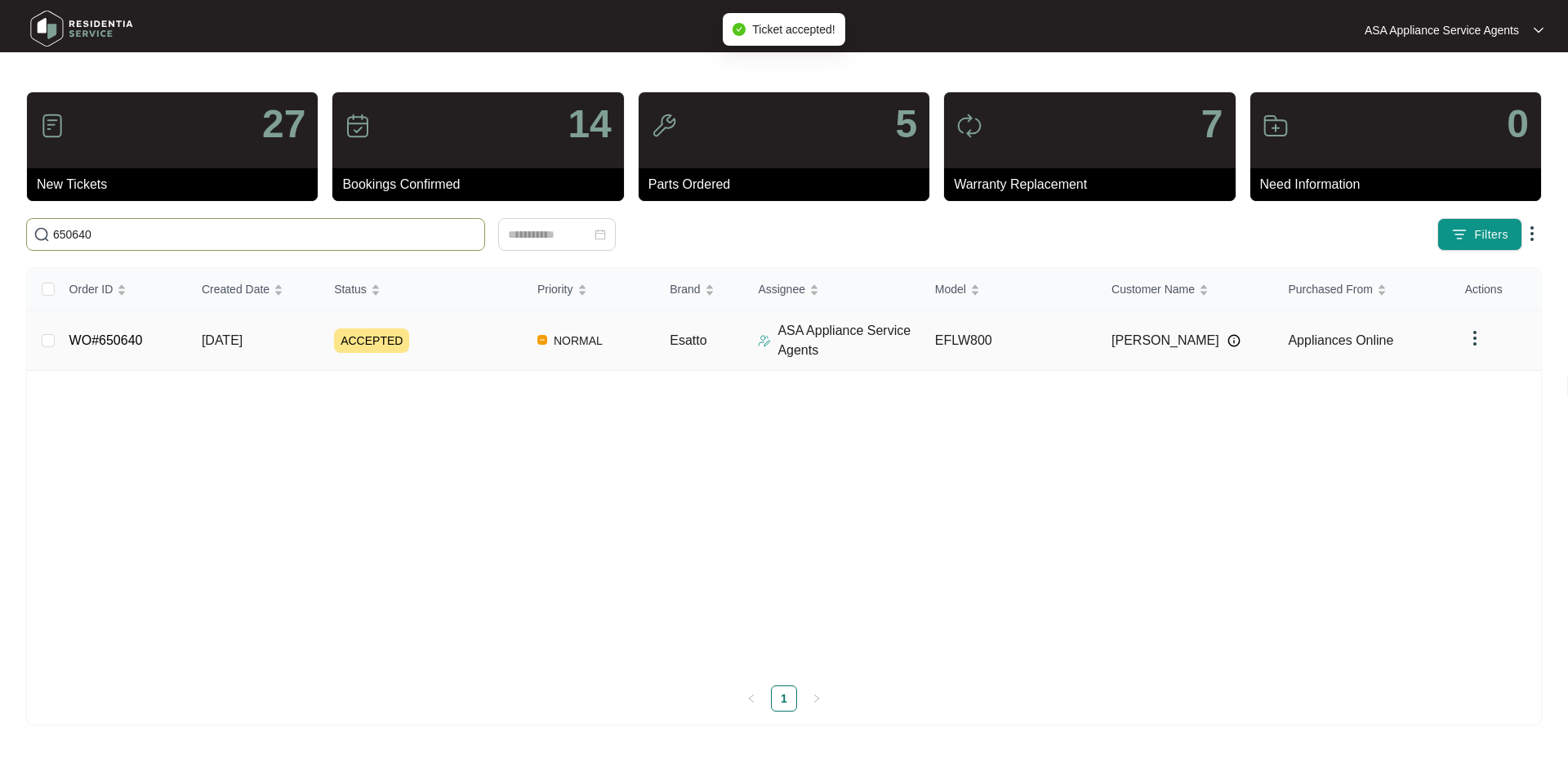
type input "650640"
click at [232, 344] on span "[DATE]" at bounding box center [222, 340] width 41 height 14
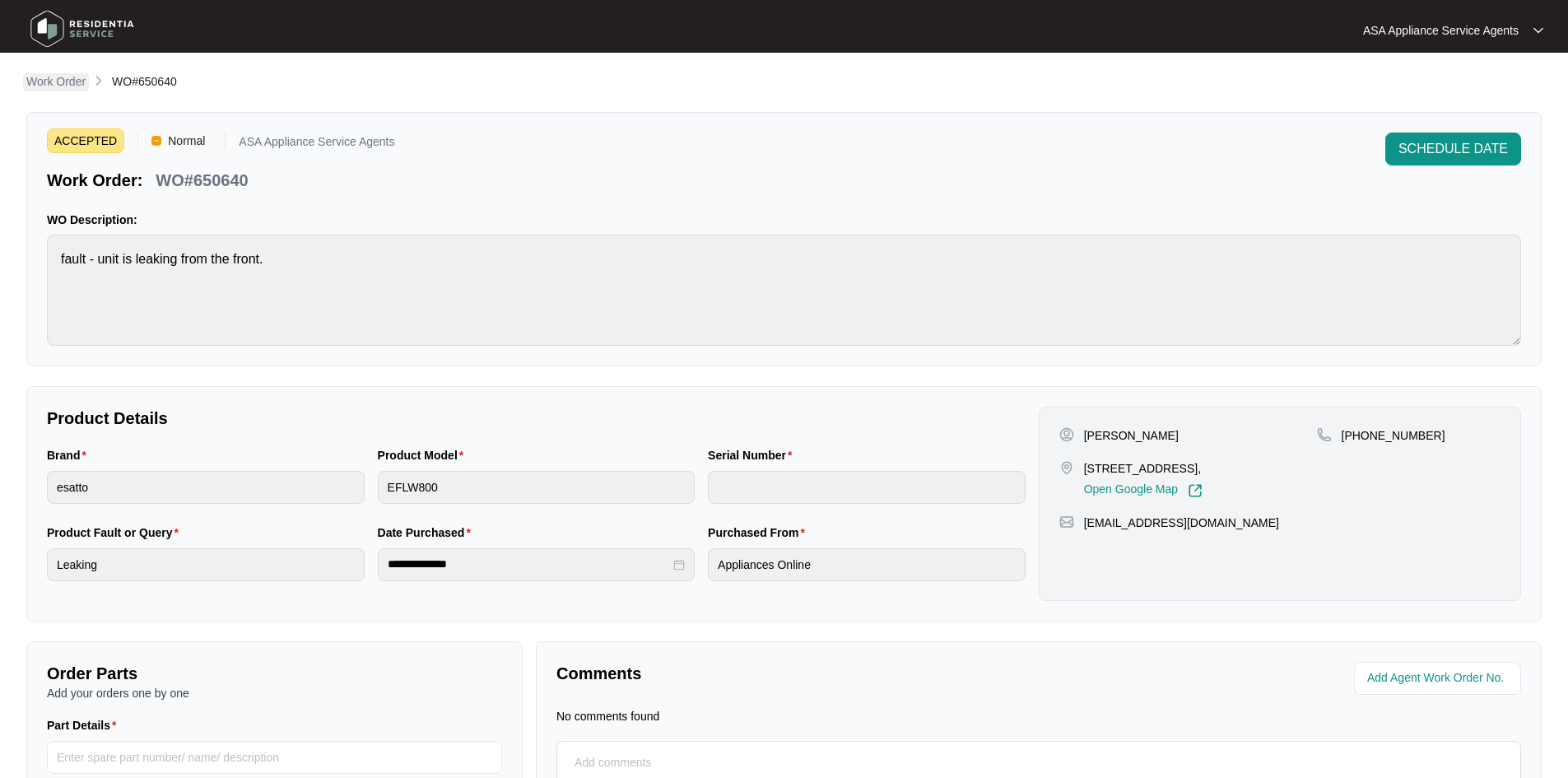
click at [48, 83] on p "Work Order" at bounding box center [56, 82] width 59 height 17
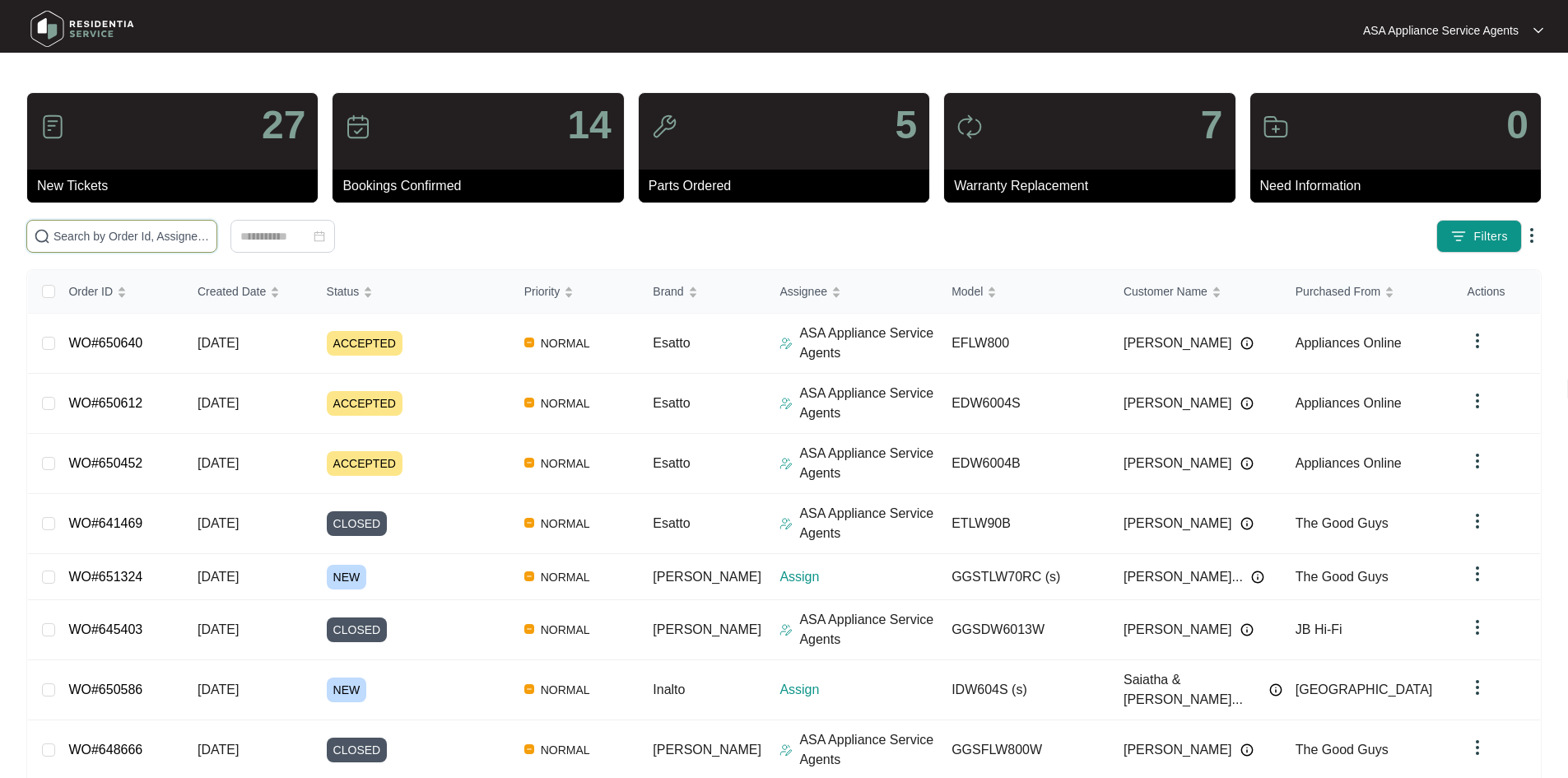
click at [95, 241] on input "text" at bounding box center [131, 236] width 156 height 18
paste input "650640"
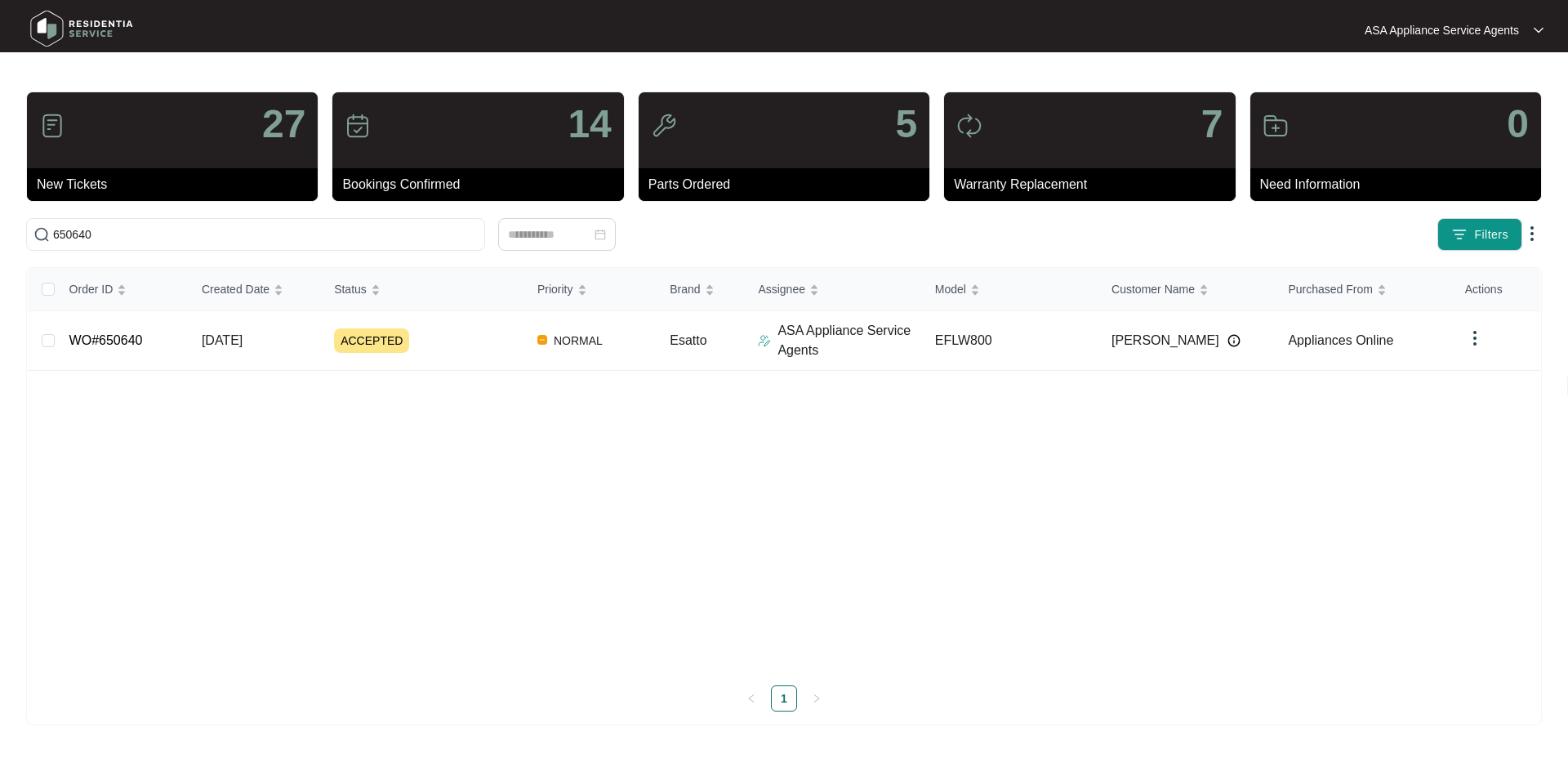
click at [107, 488] on div "Order ID Created Date Status Priority Brand Assignee Model Customer Name Purcha…" at bounding box center [783, 489] width 1512 height 444
click at [244, 235] on input "650640" at bounding box center [265, 234] width 425 height 18
drag, startPoint x: 244, startPoint y: 235, endPoint x: 49, endPoint y: 234, distance: 195.0
click at [49, 234] on span "650640" at bounding box center [255, 235] width 459 height 33
paste input "841"
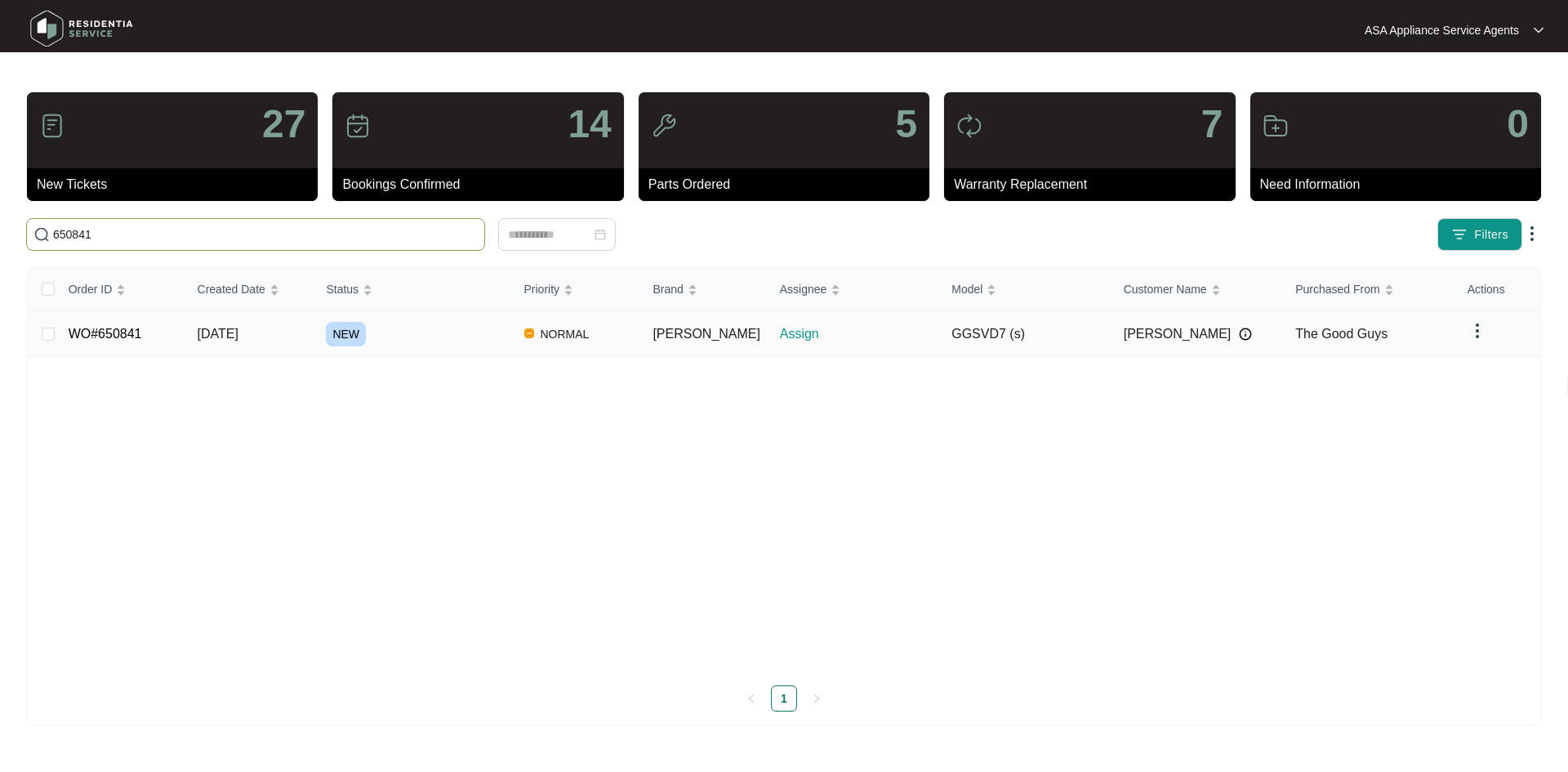
type input "650841"
click at [402, 332] on div "NEW" at bounding box center [417, 333] width 184 height 24
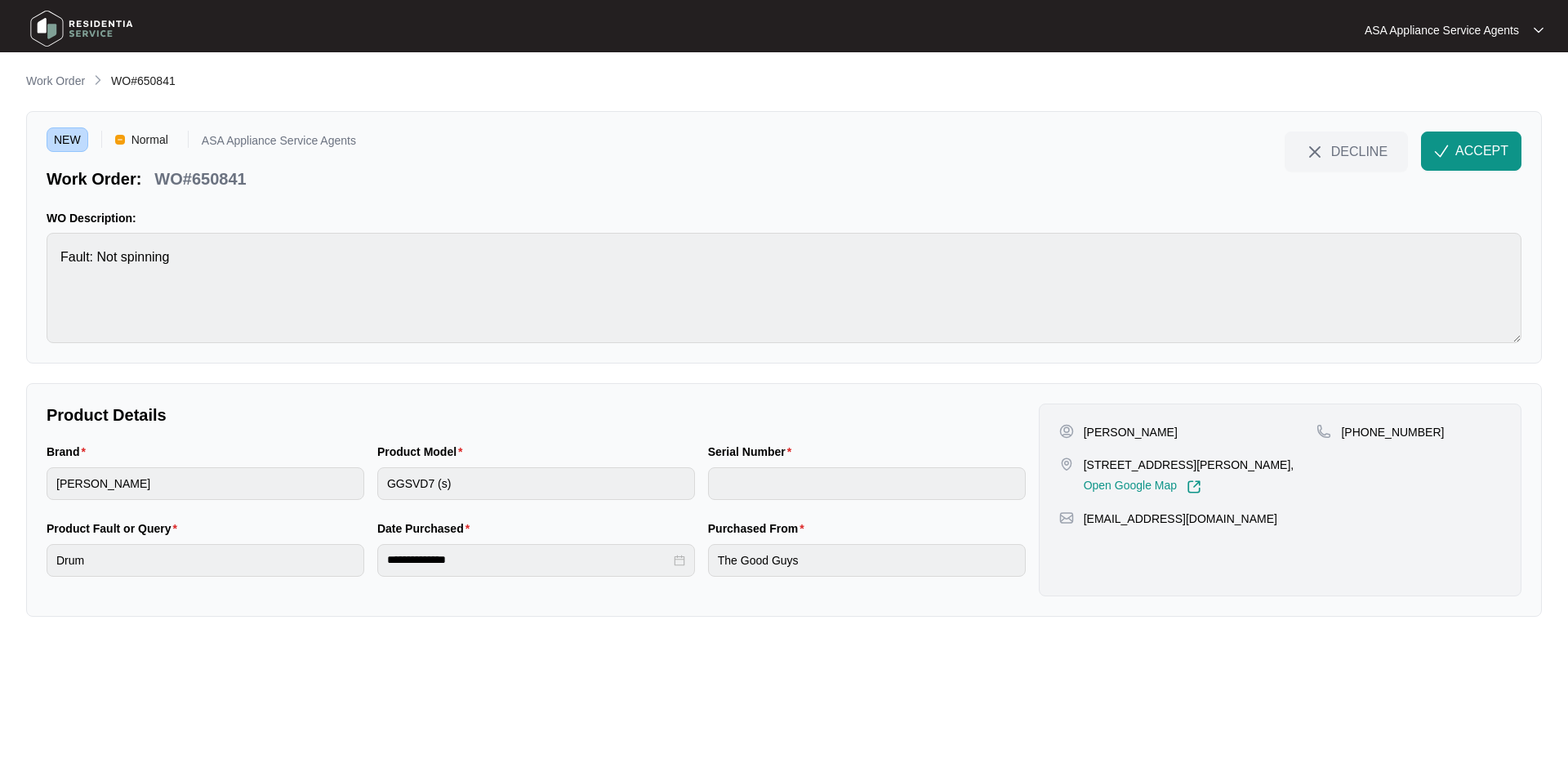
click at [1151, 433] on p "[PERSON_NAME]" at bounding box center [1130, 432] width 94 height 17
click at [1110, 424] on p "[PERSON_NAME]" at bounding box center [1130, 432] width 94 height 17
click at [1106, 430] on p "[PERSON_NAME]" at bounding box center [1130, 432] width 94 height 17
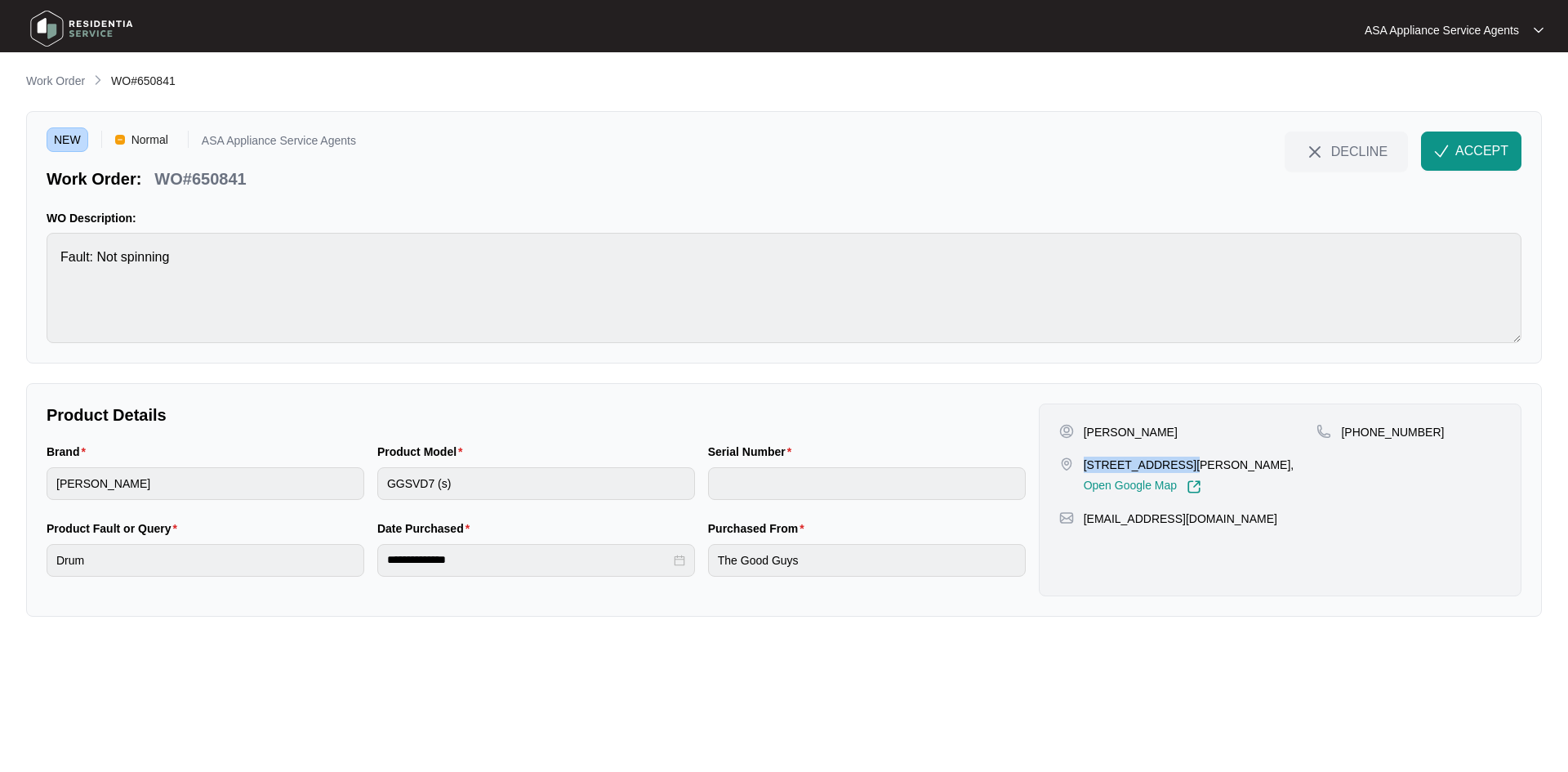
drag, startPoint x: 1178, startPoint y: 466, endPoint x: 1079, endPoint y: 467, distance: 99.0
click at [1079, 467] on div "[STREET_ADDRESS][PERSON_NAME], Open Google Map" at bounding box center [1188, 475] width 258 height 38
click at [1232, 453] on div "[PERSON_NAME] [STREET_ADDRESS][PERSON_NAME], Open Google Map" at bounding box center [1188, 459] width 258 height 70
click at [1225, 464] on p "[STREET_ADDRESS][PERSON_NAME]," at bounding box center [1189, 464] width 211 height 17
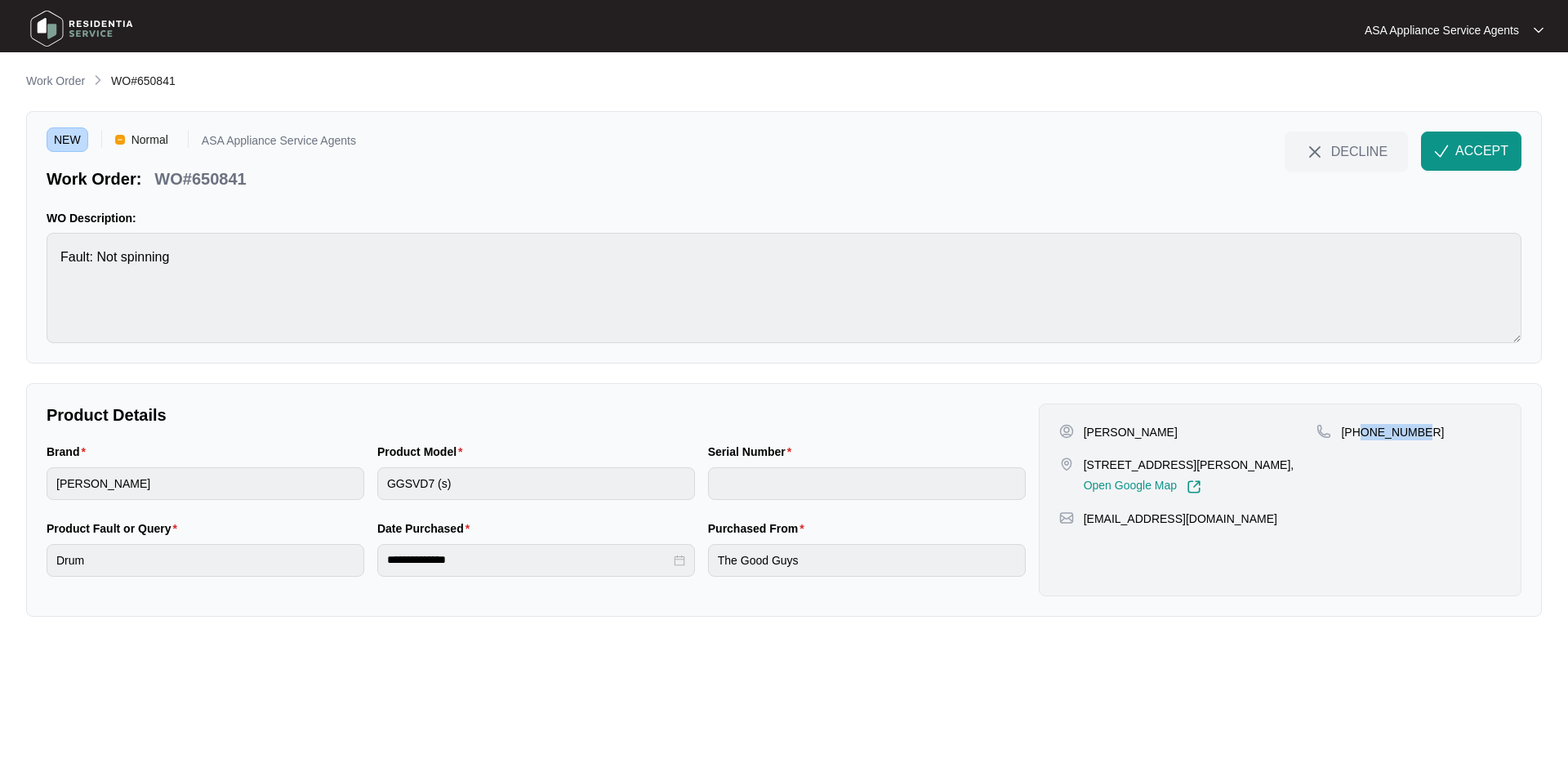
drag, startPoint x: 1360, startPoint y: 429, endPoint x: 1445, endPoint y: 434, distance: 85.1
click at [1445, 434] on div "[PHONE_NUMBER]" at bounding box center [1408, 432] width 184 height 17
drag, startPoint x: 1267, startPoint y: 521, endPoint x: 868, endPoint y: 535, distance: 399.2
click at [1077, 513] on div "[EMAIL_ADDRESS][DOMAIN_NAME]" at bounding box center [1279, 518] width 442 height 17
click at [0, 261] on html "**********" at bounding box center [784, 386] width 1568 height 772
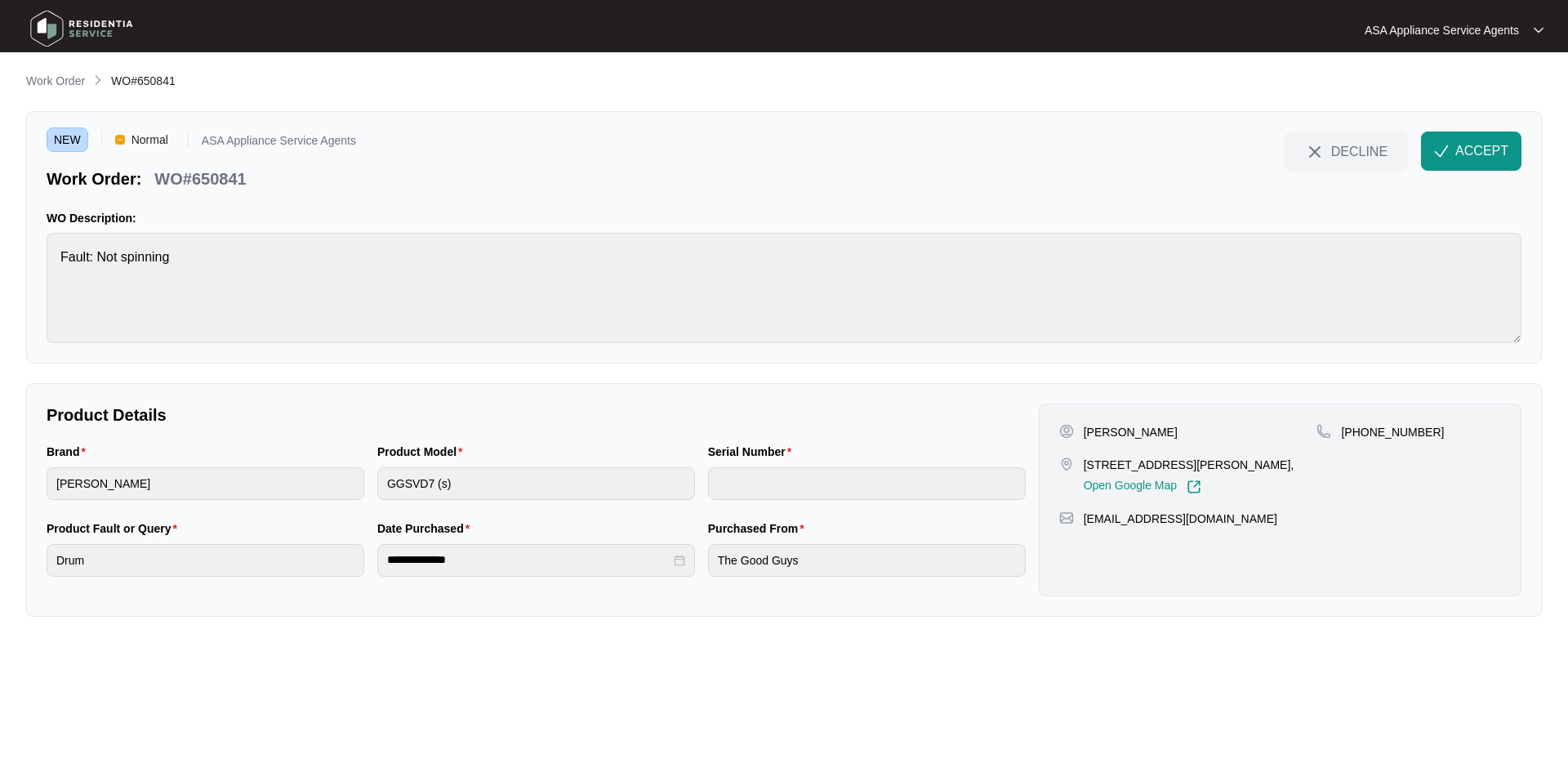
click at [258, 500] on div "Brand [PERSON_NAME] Product Model GGSVD7 (s) Serial Number" at bounding box center [536, 481] width 993 height 77
drag, startPoint x: 254, startPoint y: 180, endPoint x: 152, endPoint y: 178, distance: 102.0
click at [152, 178] on div "Work Order: WO#650841" at bounding box center [201, 175] width 309 height 28
click at [1482, 158] on span "ACCEPT" at bounding box center [1482, 151] width 53 height 19
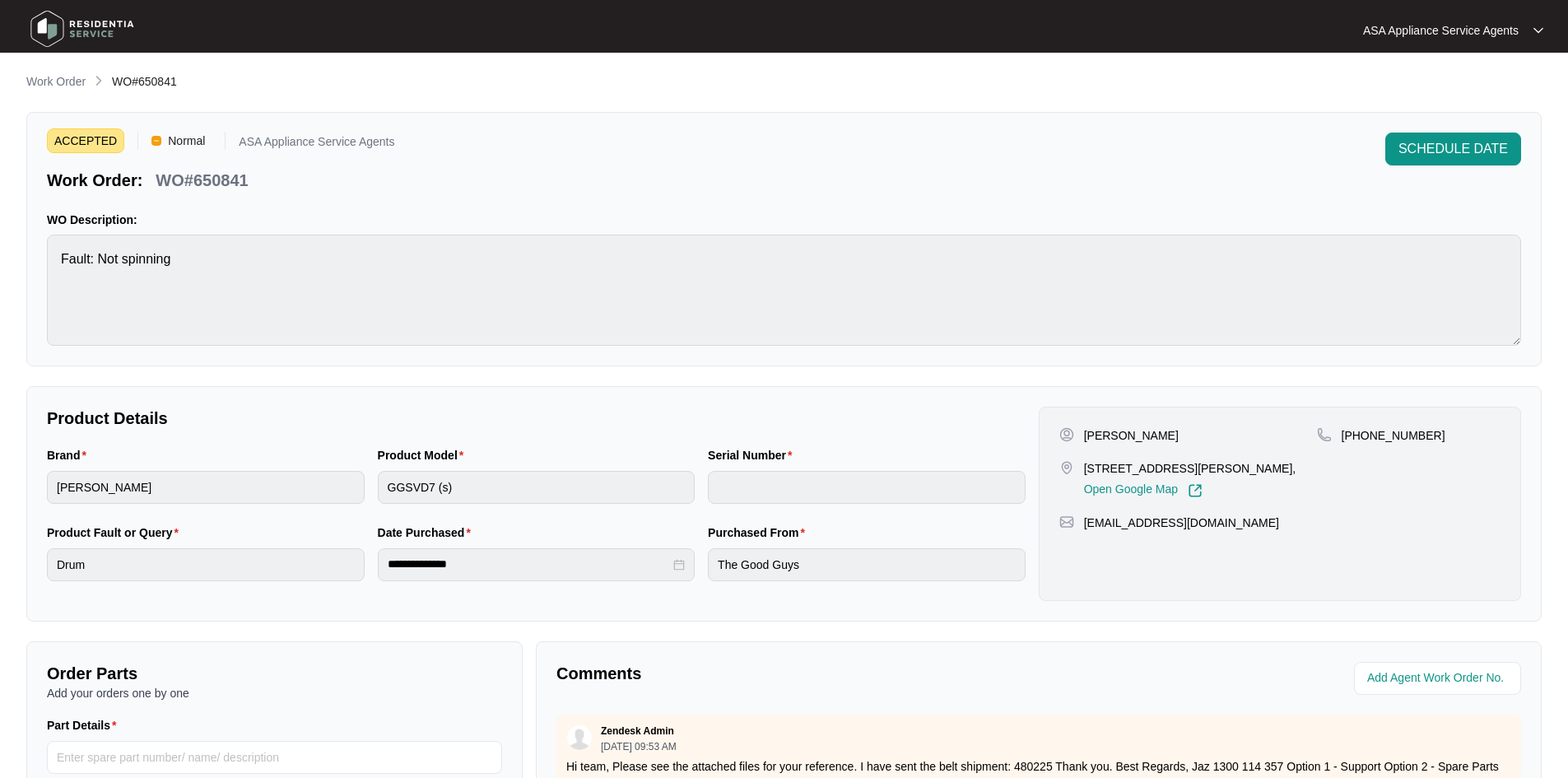
click at [84, 107] on div "**********" at bounding box center [784, 569] width 1515 height 992
click at [84, 77] on p "Work Order" at bounding box center [56, 82] width 59 height 17
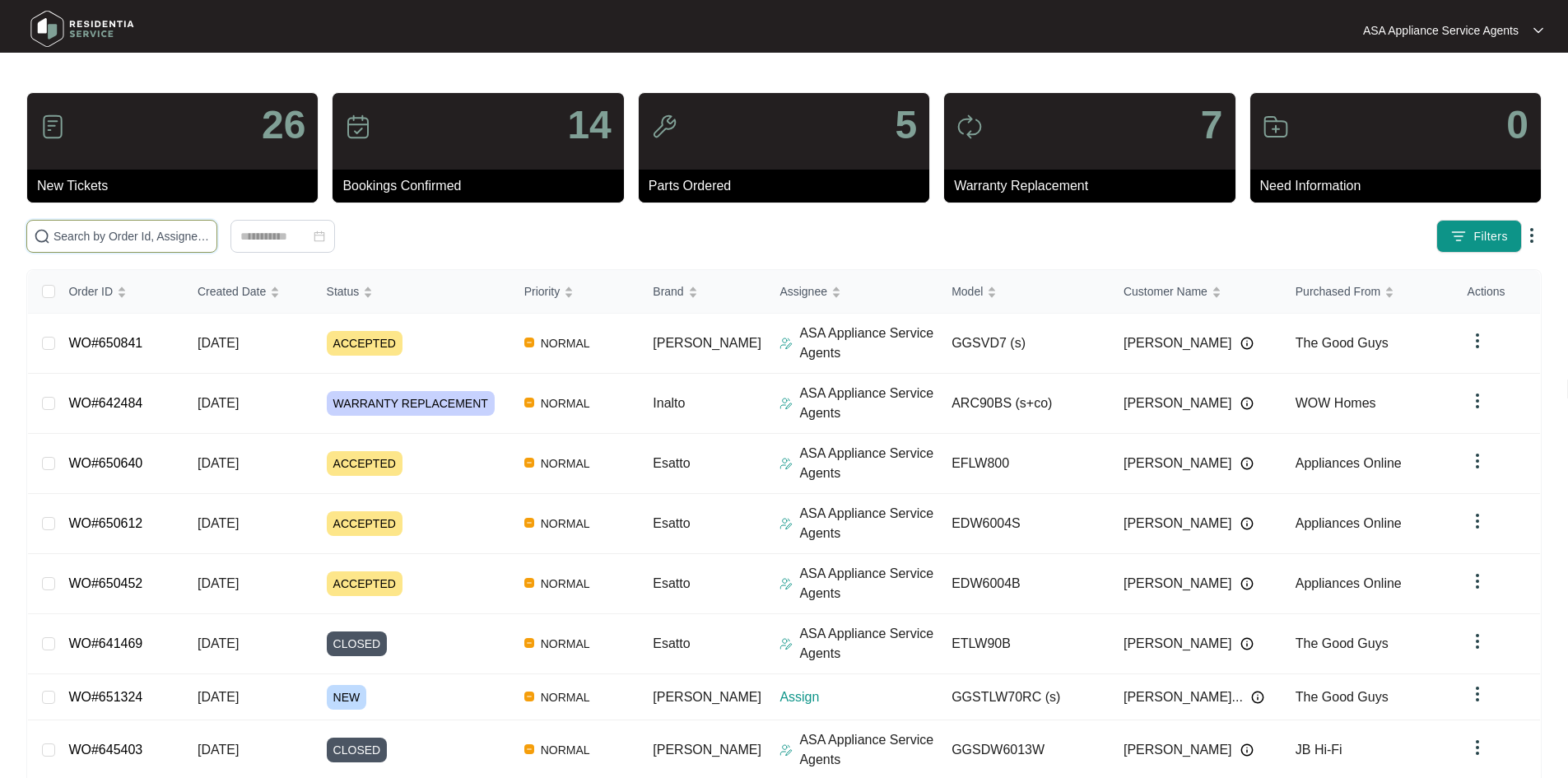
click at [197, 228] on input "text" at bounding box center [131, 236] width 156 height 18
paste input "650880"
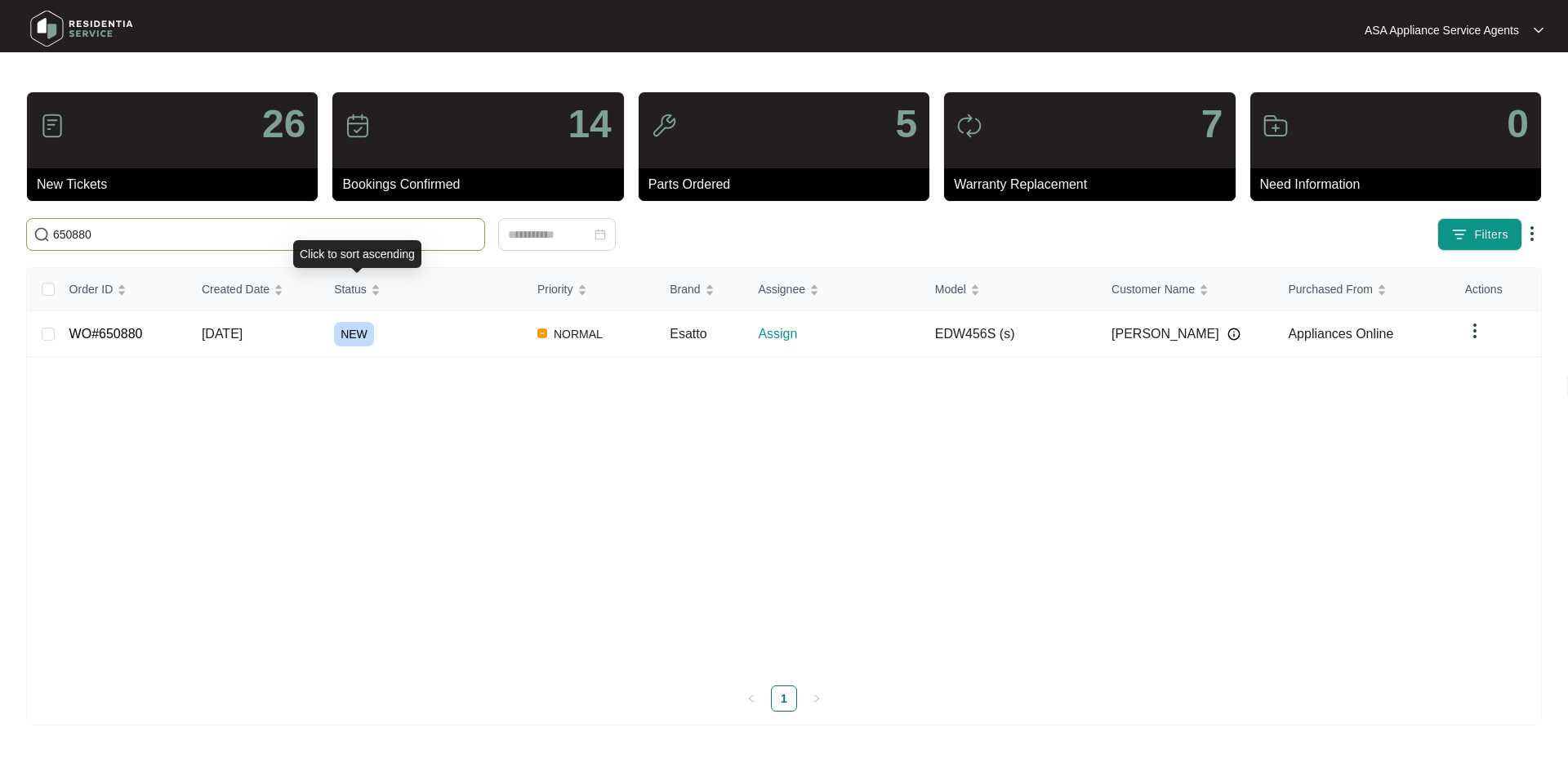
type input "650880"
click at [314, 334] on td "[DATE]" at bounding box center [255, 333] width 133 height 46
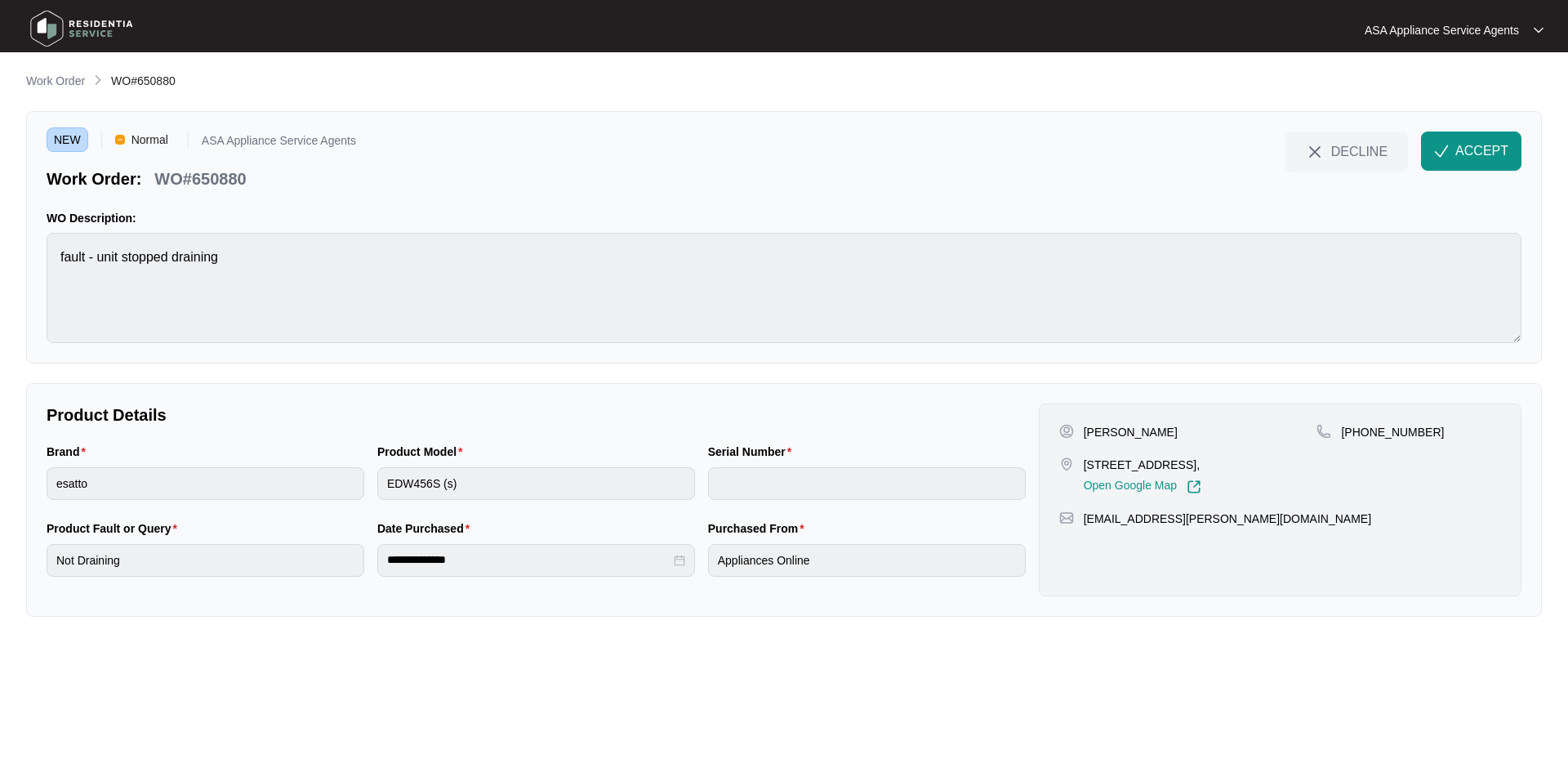
click at [1123, 424] on p "[PERSON_NAME]" at bounding box center [1130, 432] width 94 height 17
click at [1100, 434] on p "[PERSON_NAME]" at bounding box center [1130, 432] width 94 height 17
click at [1141, 464] on p "[STREET_ADDRESS]," at bounding box center [1142, 464] width 118 height 17
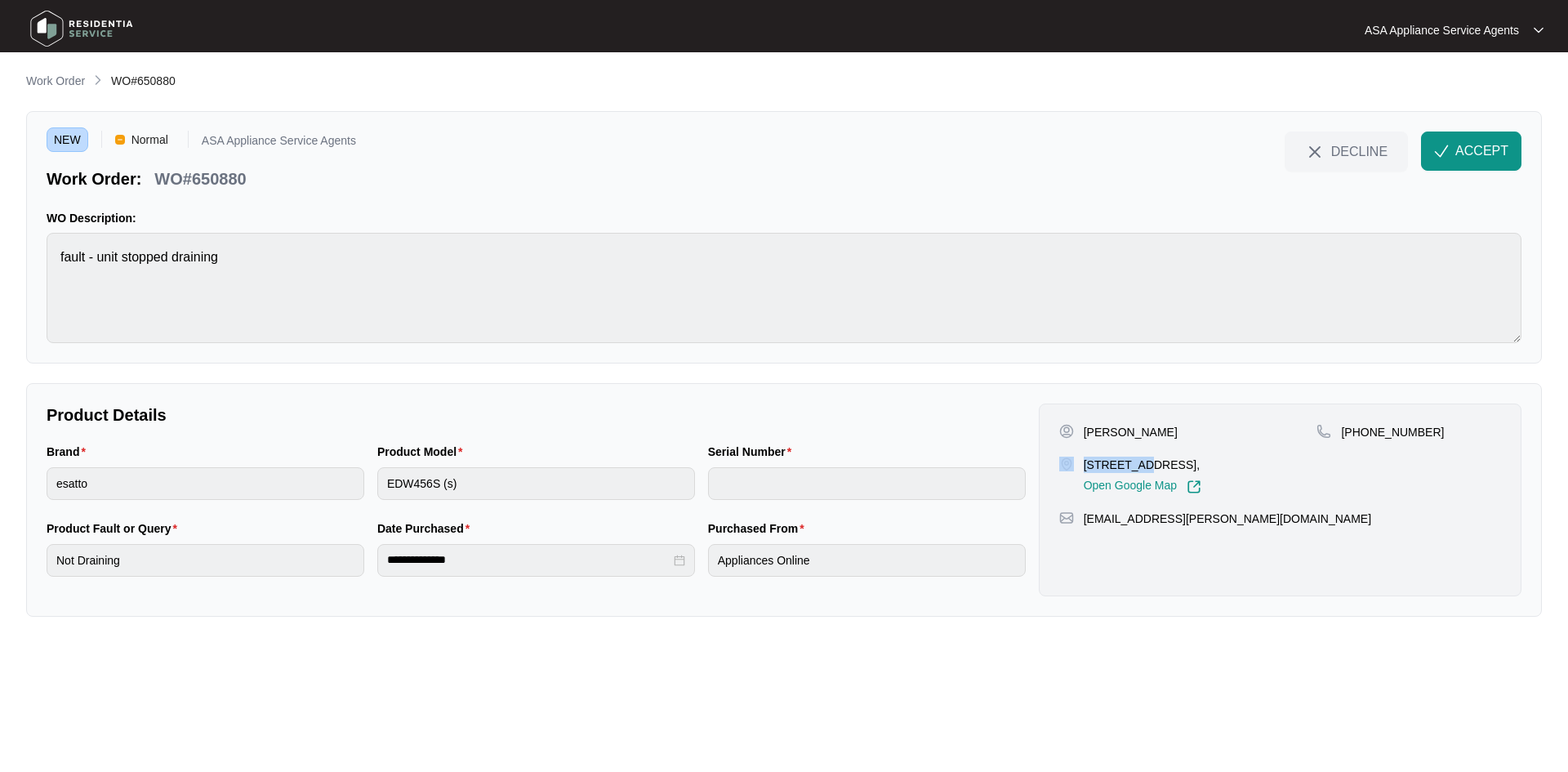
drag, startPoint x: 1141, startPoint y: 464, endPoint x: 1064, endPoint y: 460, distance: 77.1
click at [1064, 460] on div "[STREET_ADDRESS], Open Google Map" at bounding box center [1188, 475] width 258 height 38
click at [1191, 465] on p "[STREET_ADDRESS]," at bounding box center [1142, 464] width 118 height 17
drag, startPoint x: 1141, startPoint y: 461, endPoint x: 1097, endPoint y: 456, distance: 44.3
click at [1097, 456] on p "[STREET_ADDRESS]," at bounding box center [1142, 464] width 118 height 17
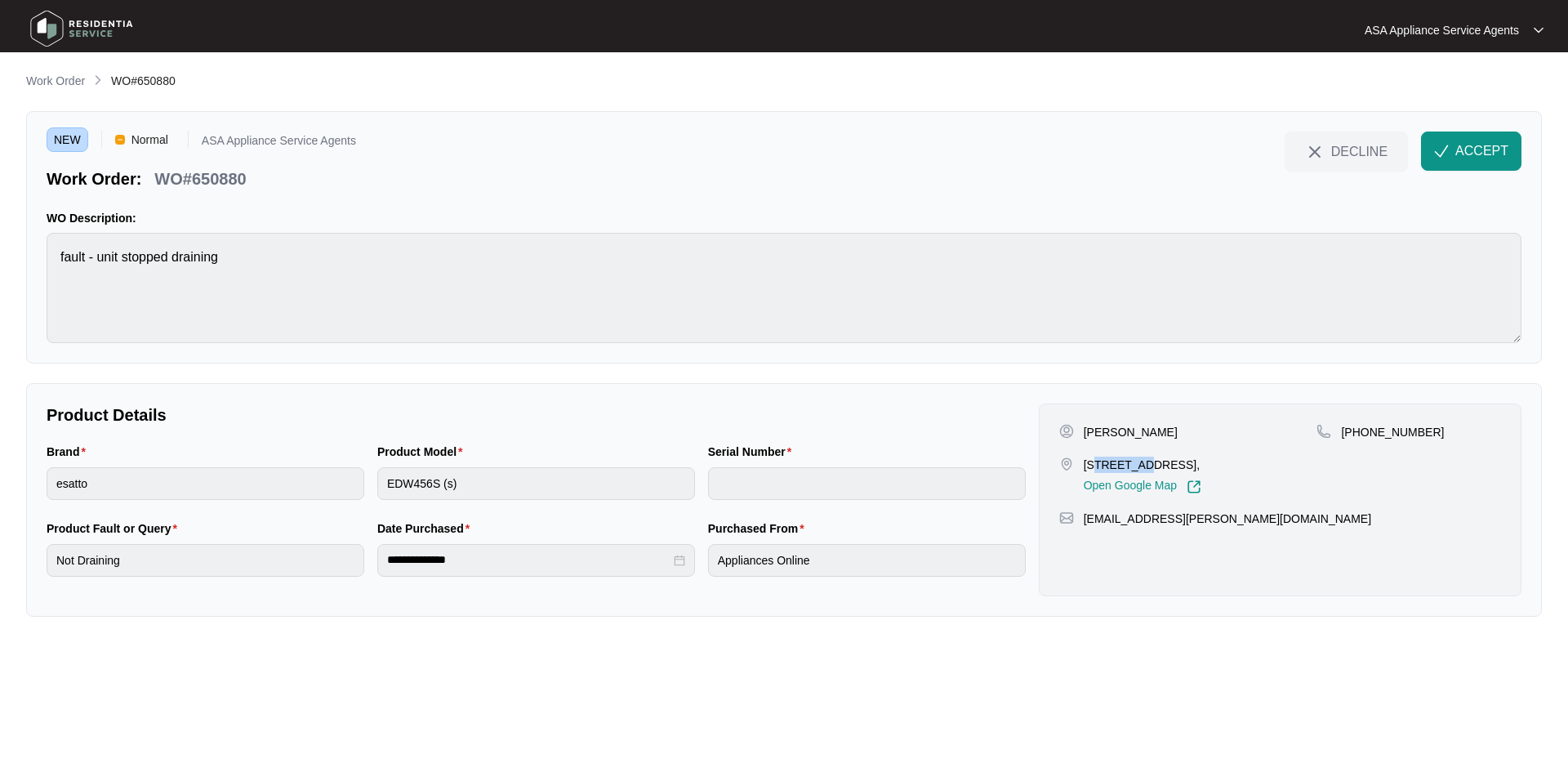
click at [1118, 461] on p "[STREET_ADDRESS]," at bounding box center [1142, 464] width 118 height 17
drag, startPoint x: 1143, startPoint y: 468, endPoint x: 1079, endPoint y: 465, distance: 64.1
click at [1079, 465] on div "[STREET_ADDRESS], Open Google Map" at bounding box center [1188, 475] width 258 height 38
click at [1166, 454] on div "[PERSON_NAME] [STREET_ADDRESS], Open Google Map" at bounding box center [1188, 459] width 258 height 70
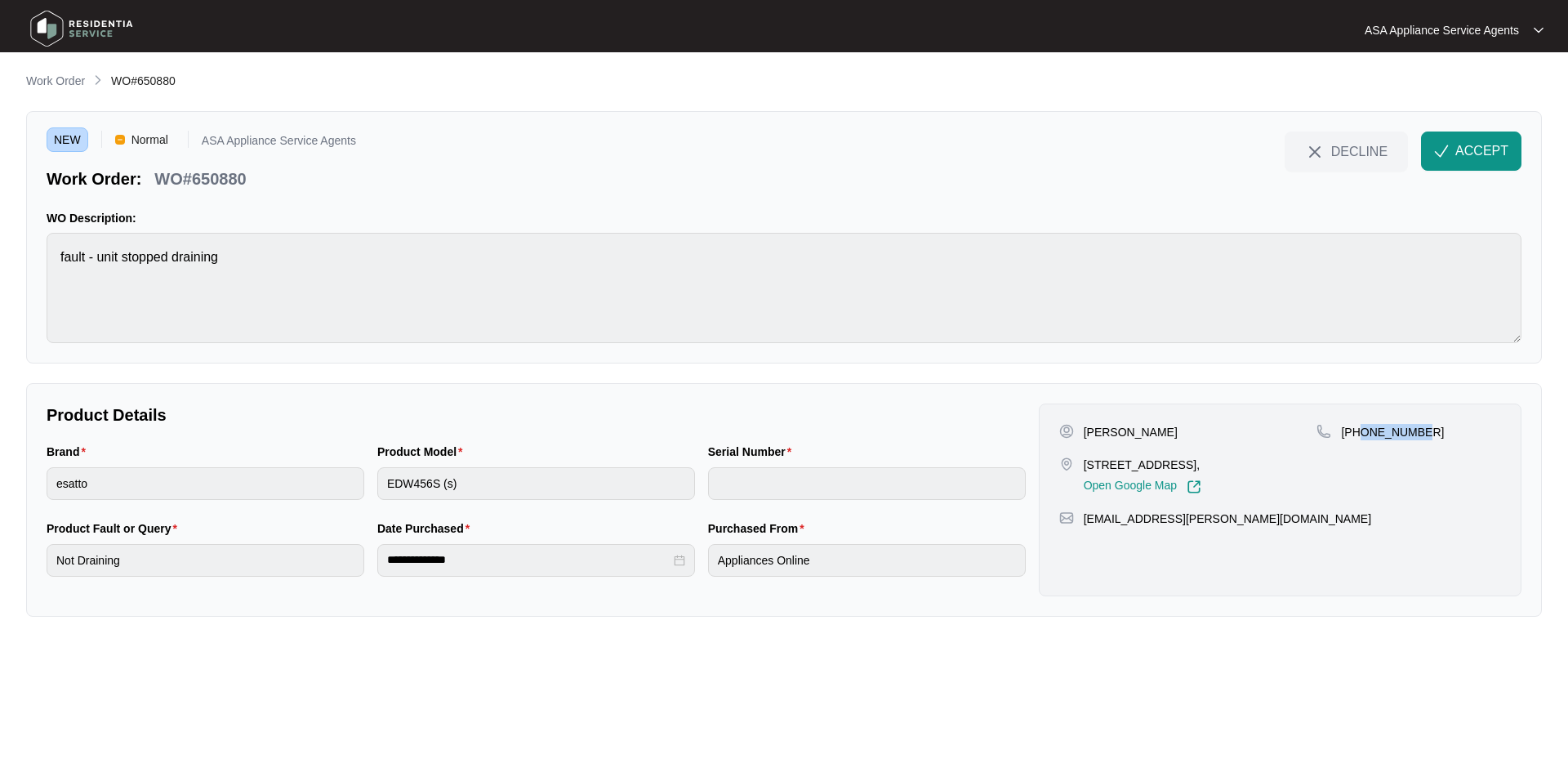
drag, startPoint x: 1361, startPoint y: 433, endPoint x: 1450, endPoint y: 433, distance: 89.0
click at [1450, 433] on div "[PHONE_NUMBER]" at bounding box center [1408, 432] width 184 height 17
drag, startPoint x: 1206, startPoint y: 521, endPoint x: 1085, endPoint y: 511, distance: 121.4
click at [1085, 511] on div "[EMAIL_ADDRESS][PERSON_NAME][DOMAIN_NAME]" at bounding box center [1279, 518] width 442 height 17
click at [372, 478] on div "Product Model EDW456S (s)" at bounding box center [535, 481] width 331 height 77
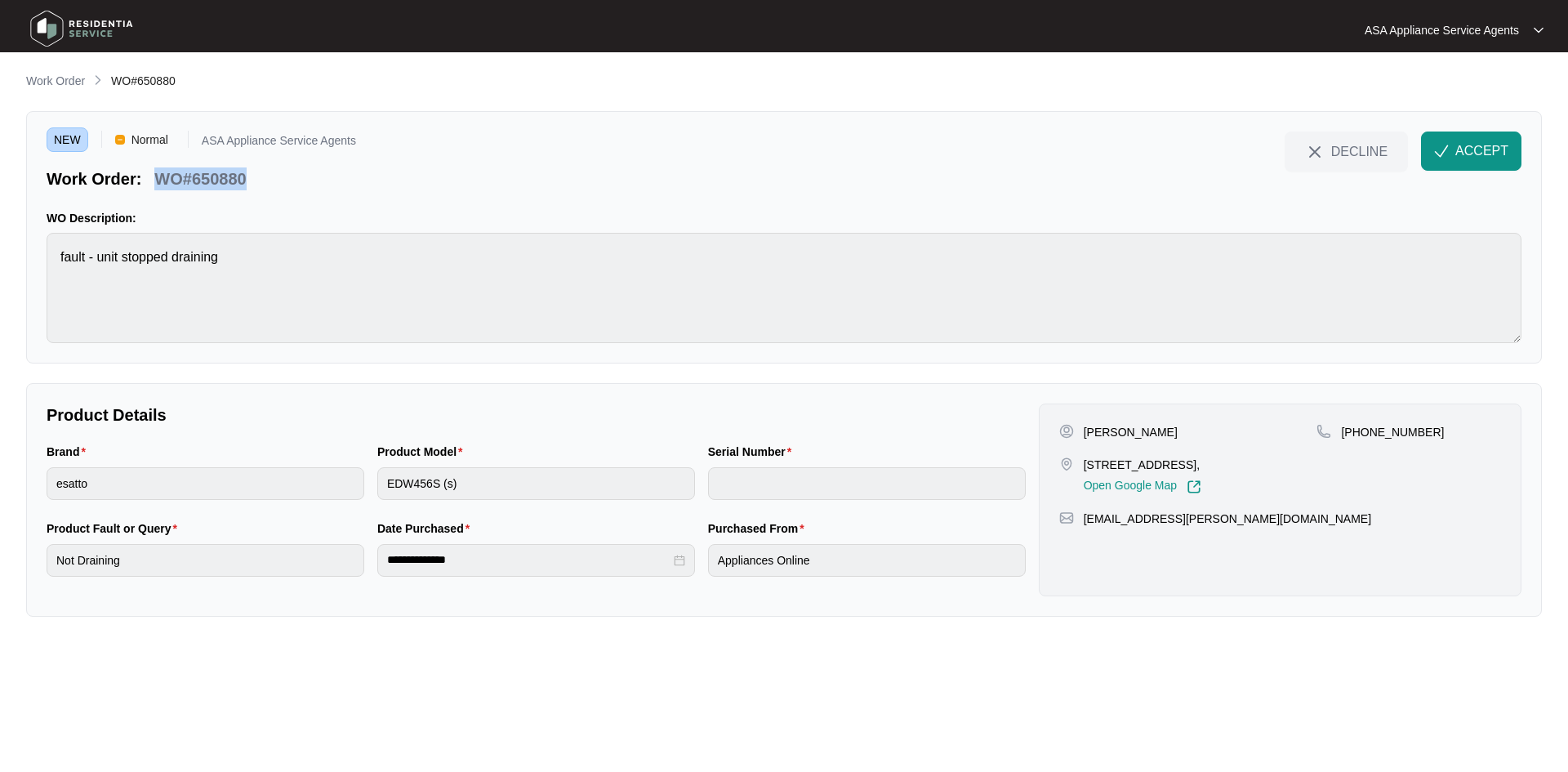
drag, startPoint x: 252, startPoint y: 185, endPoint x: 162, endPoint y: 178, distance: 90.3
click at [162, 178] on div "WO#650880" at bounding box center [200, 175] width 104 height 28
click at [1450, 148] on button "ACCEPT" at bounding box center [1470, 151] width 100 height 39
